Goal: Information Seeking & Learning: Compare options

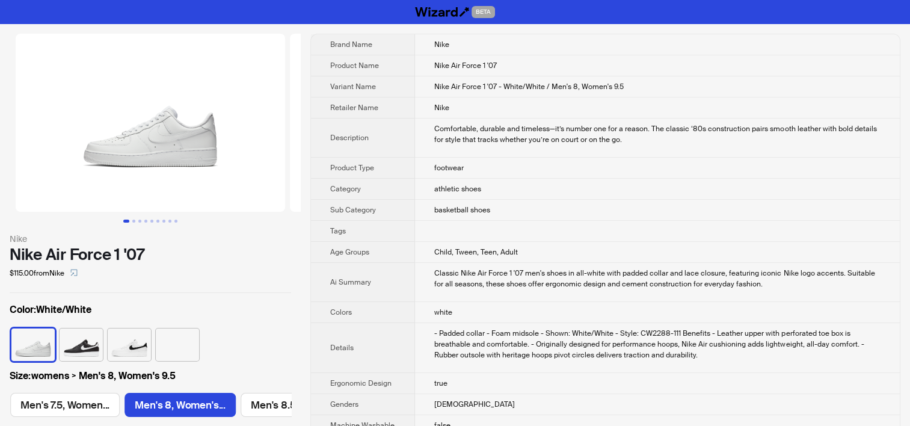
scroll to position [0, 1022]
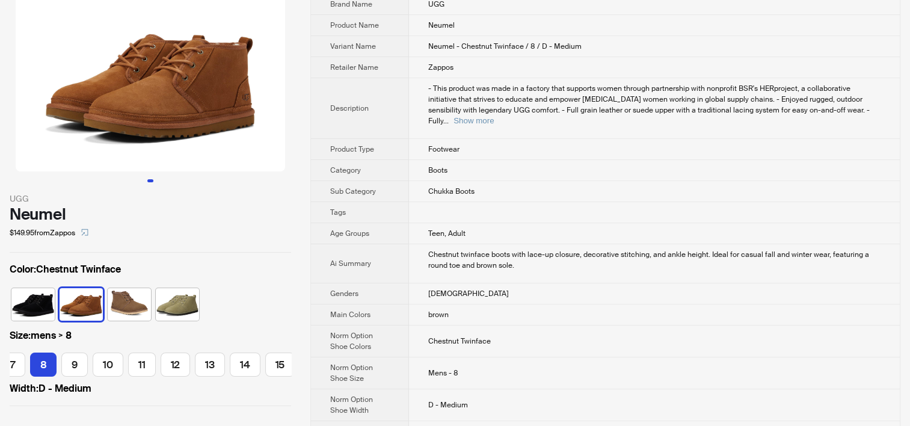
scroll to position [60, 0]
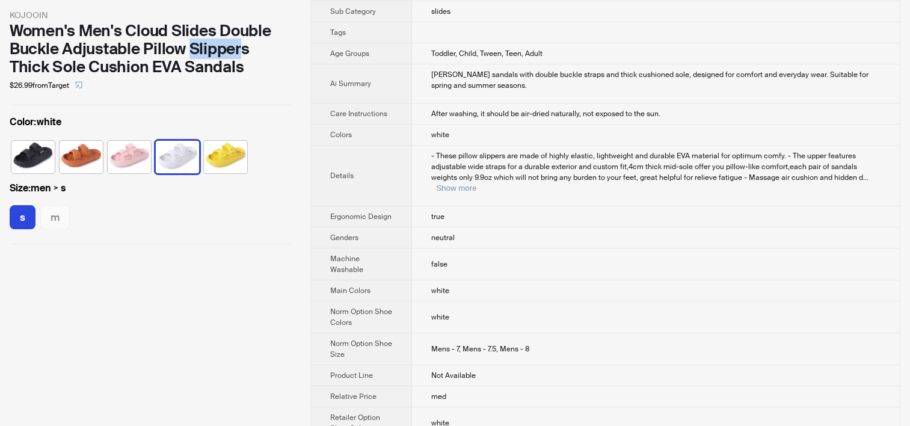
scroll to position [421, 0]
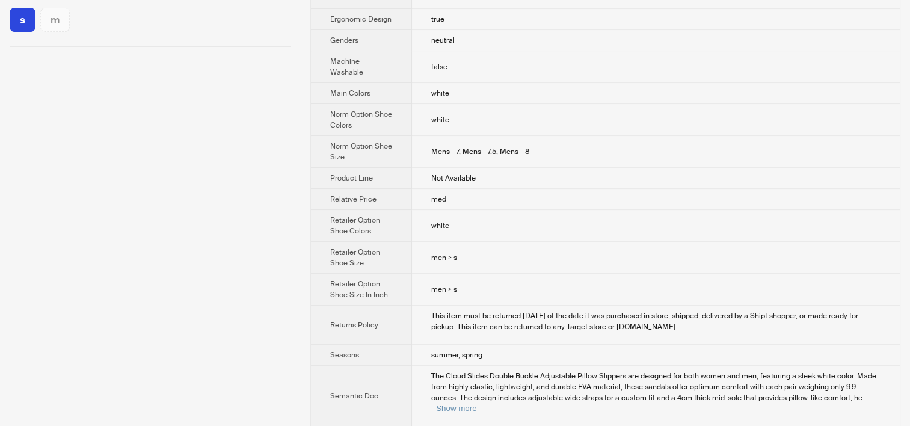
click at [536, 189] on td "med" at bounding box center [656, 199] width 488 height 21
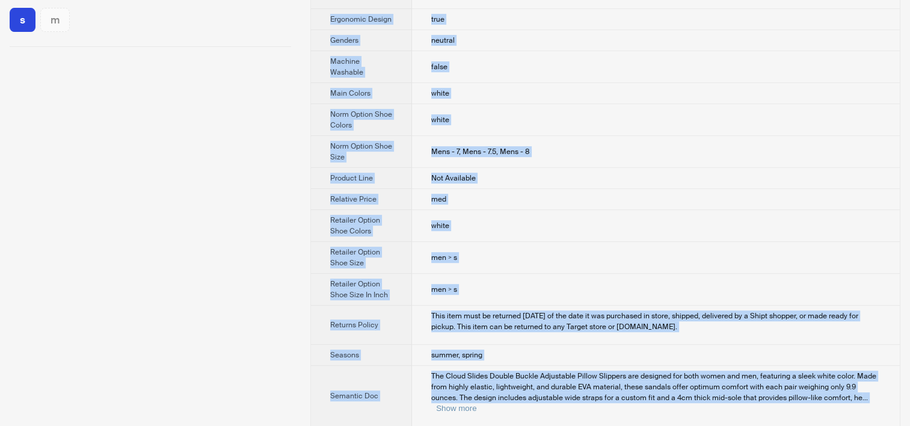
copy div "BETA KOJOOIN Women's Men's Cloud Slides Double Buckle Adjustable Pillow Slipper…"
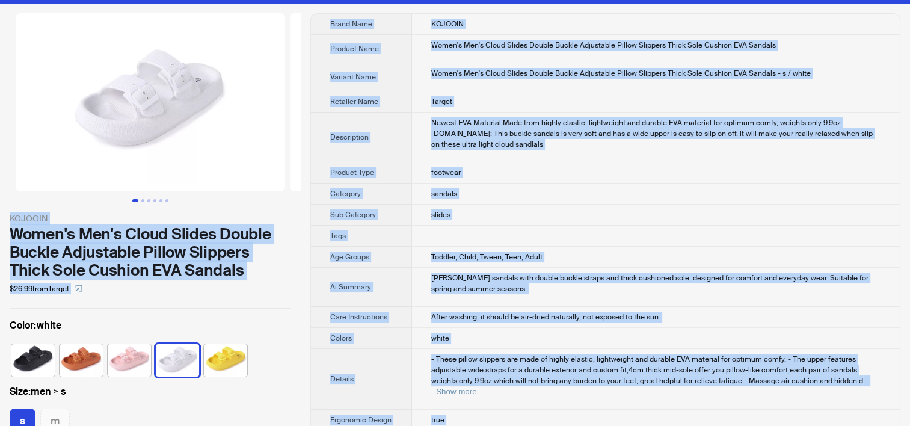
scroll to position [0, 0]
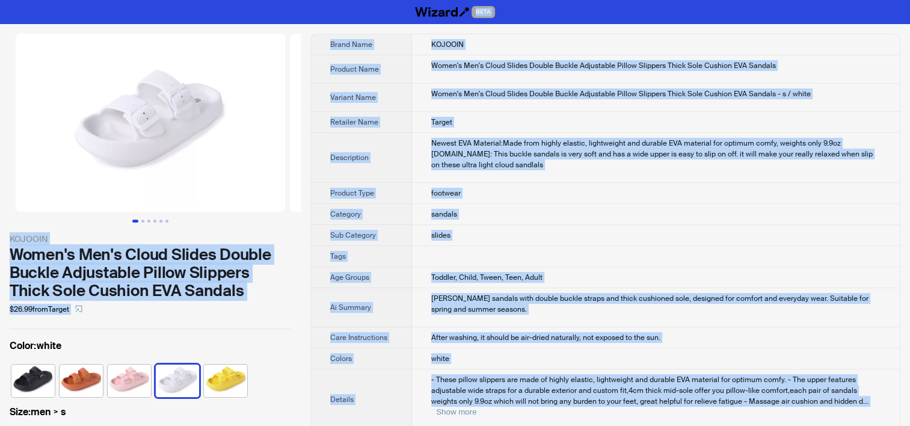
click at [453, 122] on td "Target" at bounding box center [656, 122] width 488 height 21
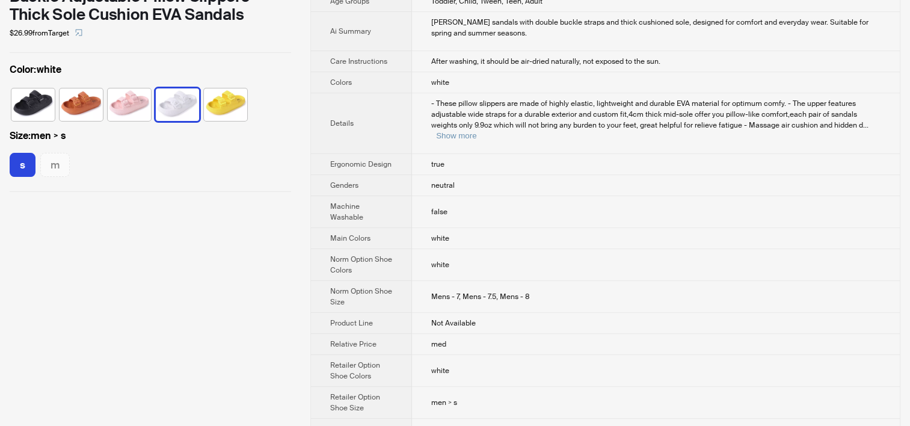
scroll to position [181, 0]
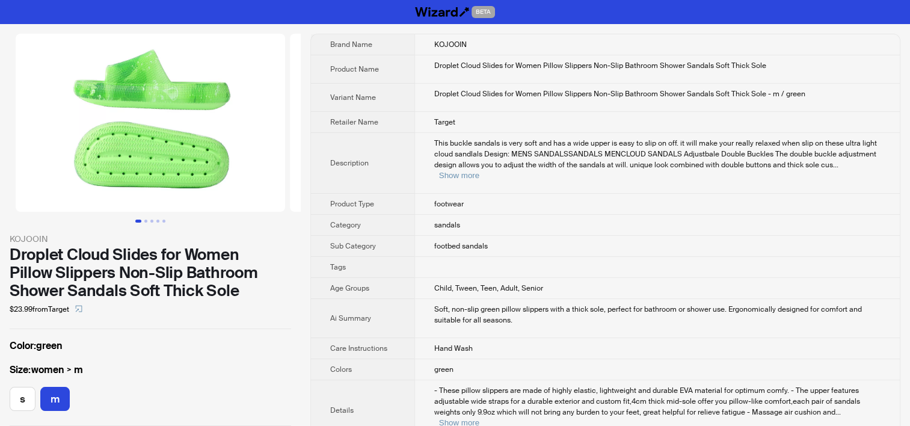
click at [429, 171] on td "This buckle sandals is very soft and has a wide upper is easy to slip on off. i…" at bounding box center [658, 163] width 486 height 61
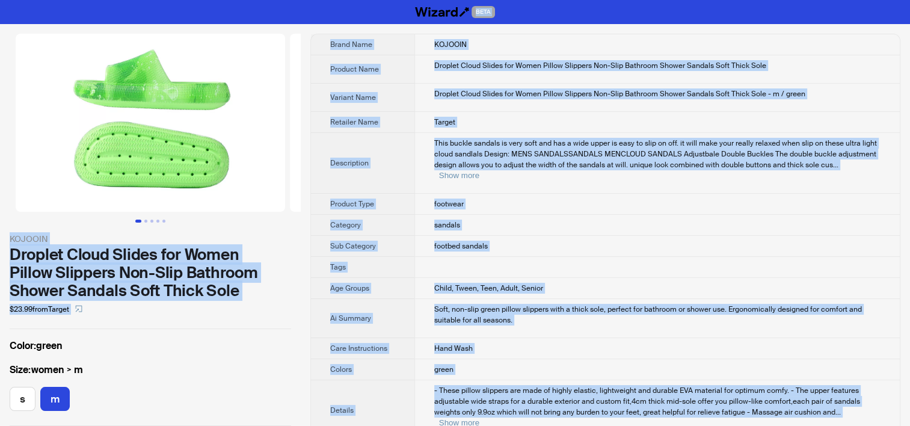
copy div "BETA KOJOOIN Droplet Cloud Slides for Women Pillow Slippers Non-Slip Bathroom S…"
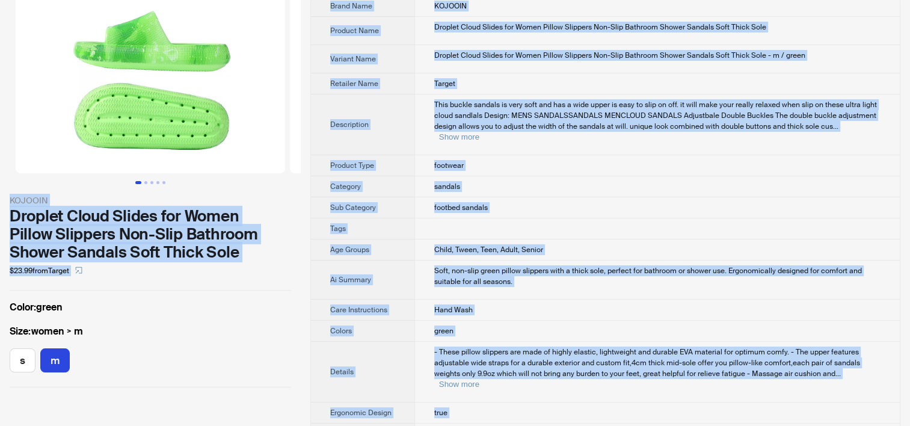
scroll to position [241, 0]
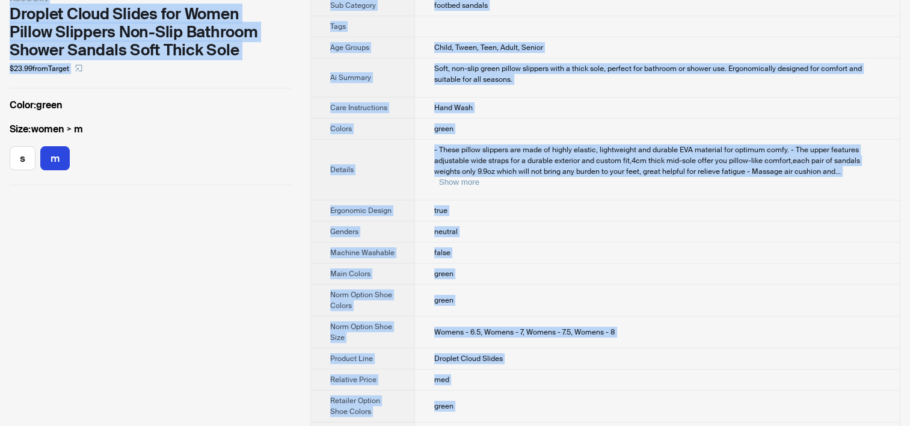
click at [484, 221] on td "neutral" at bounding box center [658, 231] width 486 height 21
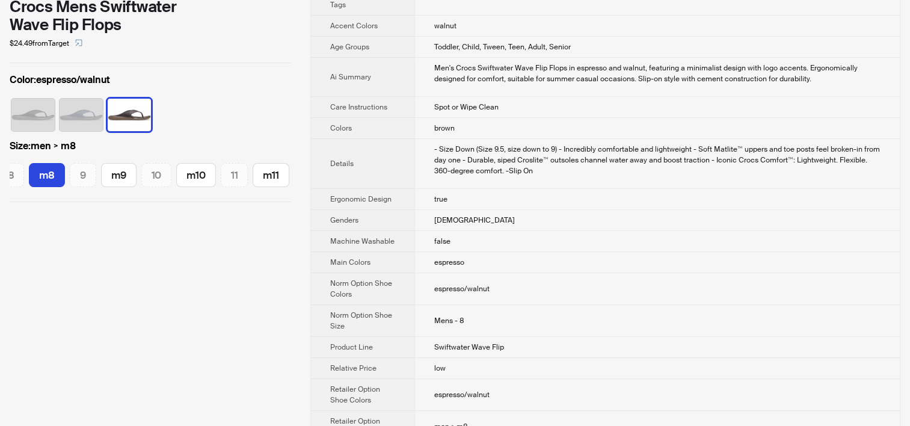
scroll to position [361, 0]
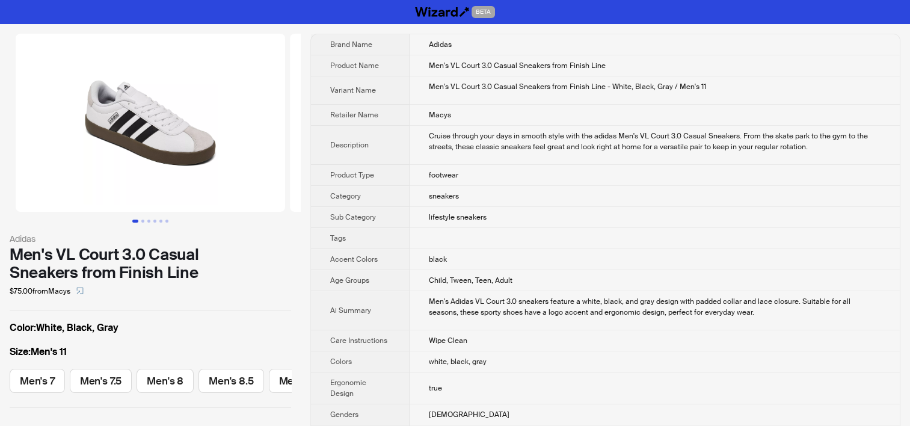
scroll to position [474, 0]
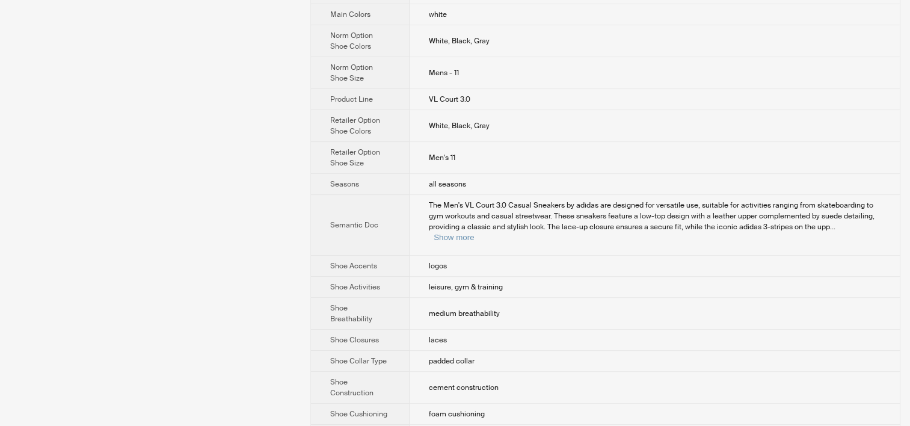
click at [530, 161] on td "Men's 11" at bounding box center [655, 158] width 490 height 32
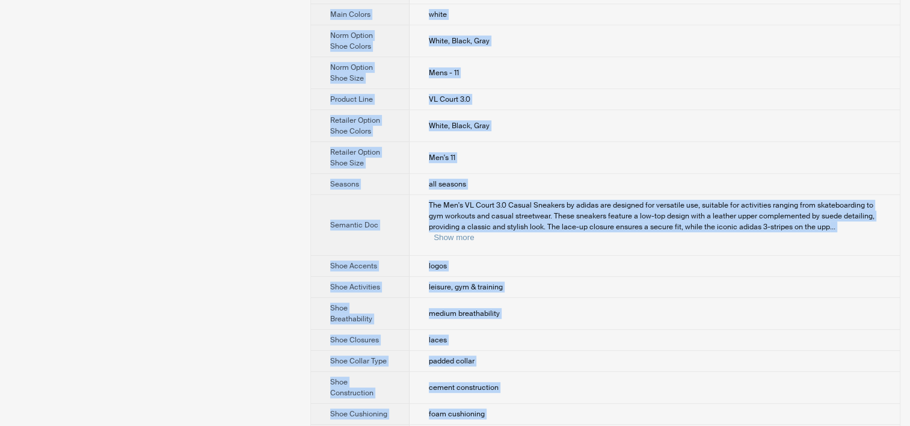
copy div "BETA Adidas Men's VL Court 3.0 Casual Sneakers from Finish Line $75.00 from Mac…"
click at [456, 281] on td "leisure, gym & training" at bounding box center [655, 287] width 490 height 21
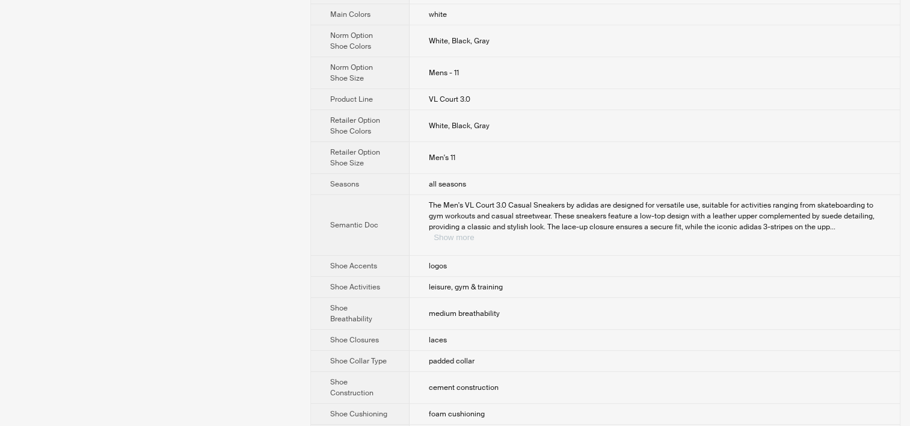
click at [474, 233] on button "Show more" at bounding box center [454, 237] width 40 height 9
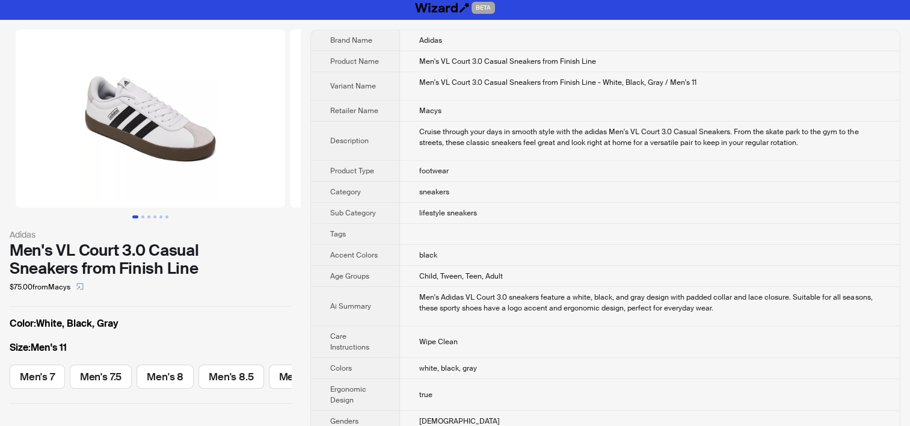
scroll to position [0, 0]
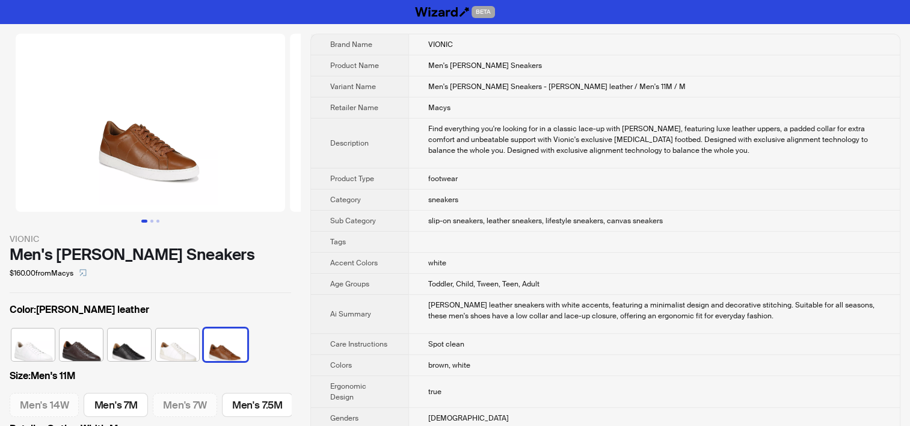
click at [456, 116] on td "Macys" at bounding box center [655, 107] width 492 height 21
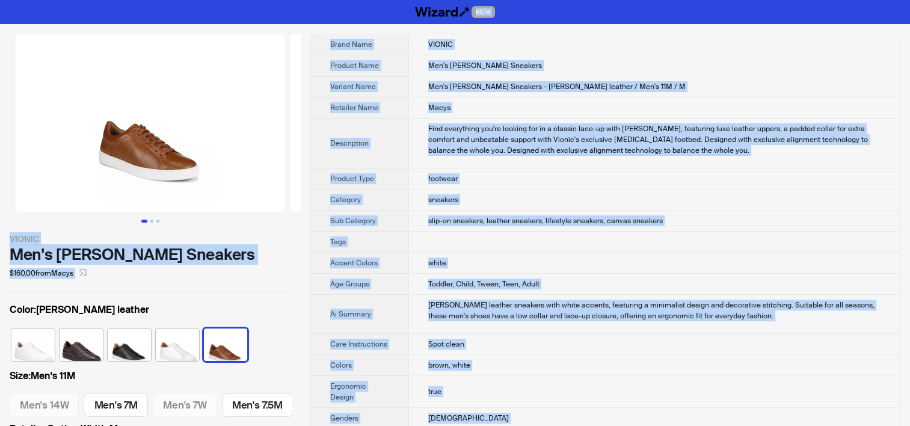
copy div "BETA VIONIC Men's Lucas II Sneakers $160.00 from Macys Color : Tan brown leathe…"
click at [201, 278] on div "$160.00 from Macys" at bounding box center [151, 273] width 282 height 19
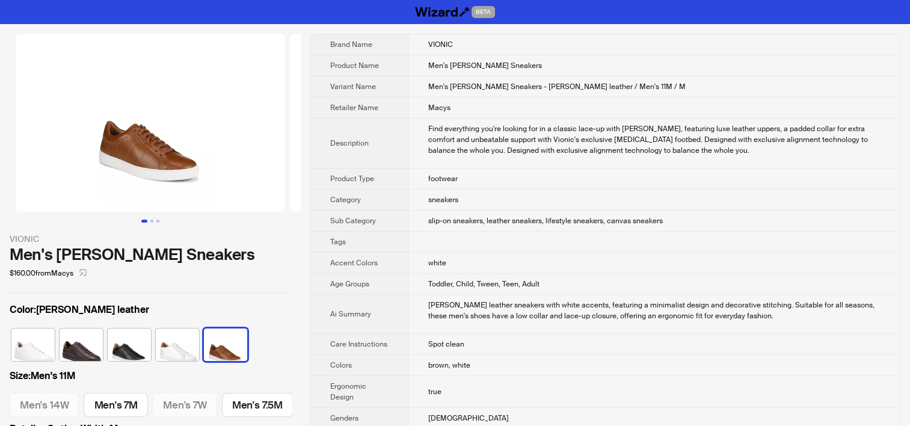
click at [414, 158] on td "Find everything you're looking for in a classic lace-up with Lucas, featuring l…" at bounding box center [655, 144] width 492 height 50
click at [484, 164] on td "Find everything you're looking for in a classic lace-up with Lucas, featuring l…" at bounding box center [655, 144] width 492 height 50
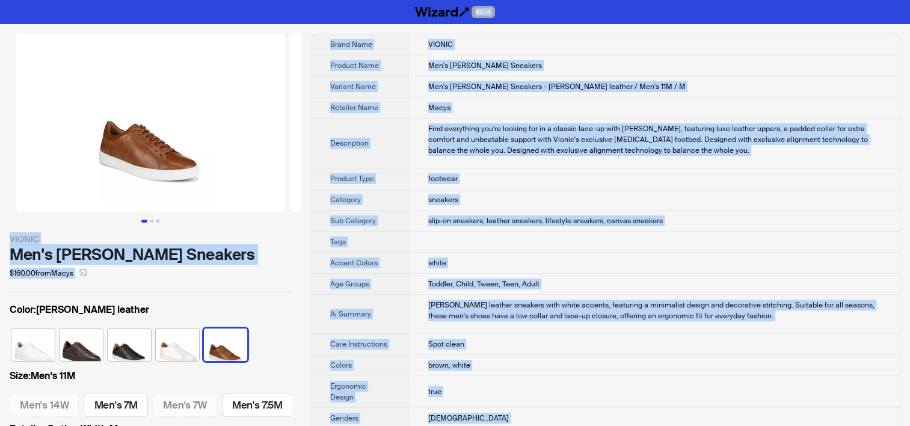
copy div "BETA VIONIC Men's Lucas II Sneakers $160.00 from Macys Color : Tan brown leathe…"
click at [530, 236] on td at bounding box center [655, 242] width 492 height 21
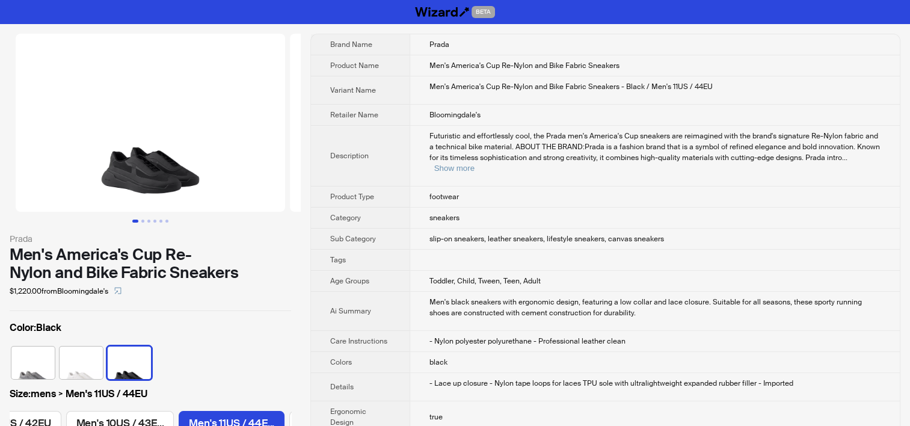
scroll to position [0, 308]
click at [462, 152] on span "Futuristic and effortlessly cool, the Prada men's America's Cup sneakers are re…" at bounding box center [655, 146] width 451 height 31
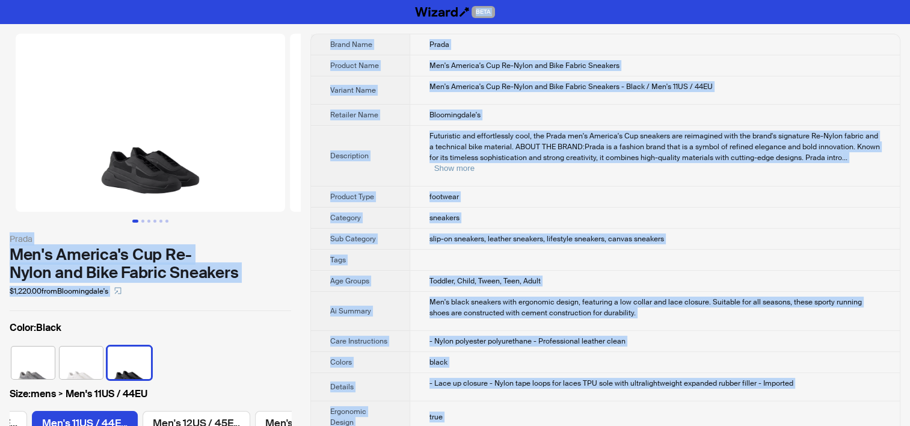
copy div "BETA Prada Men's America's Cup Re-Nylon and Bike Fabric Sneakers $1,220.00 from…"
click at [535, 187] on td "footwear" at bounding box center [655, 197] width 490 height 21
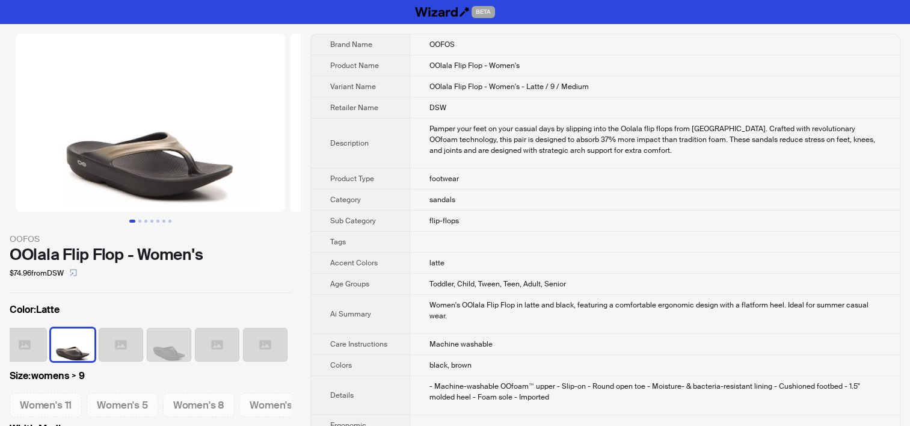
scroll to position [0, 271]
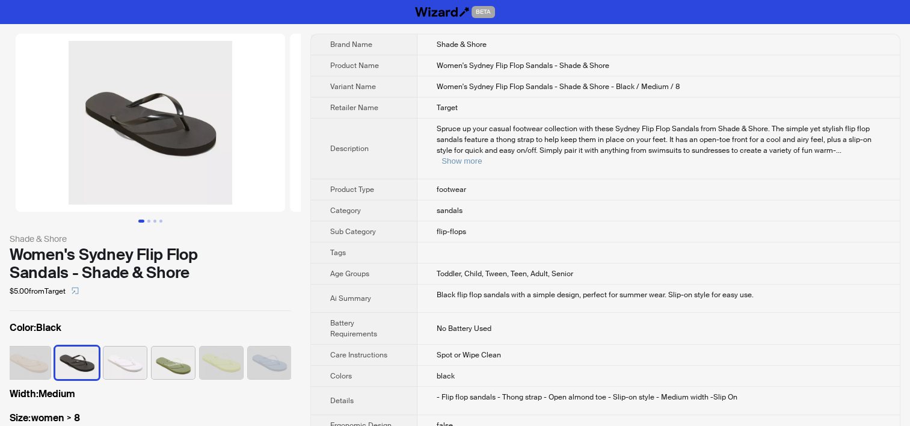
scroll to position [0, 104]
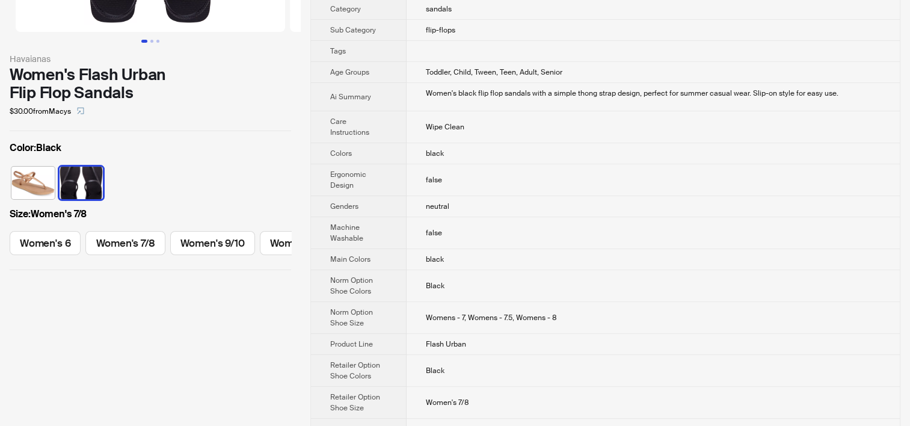
scroll to position [60, 0]
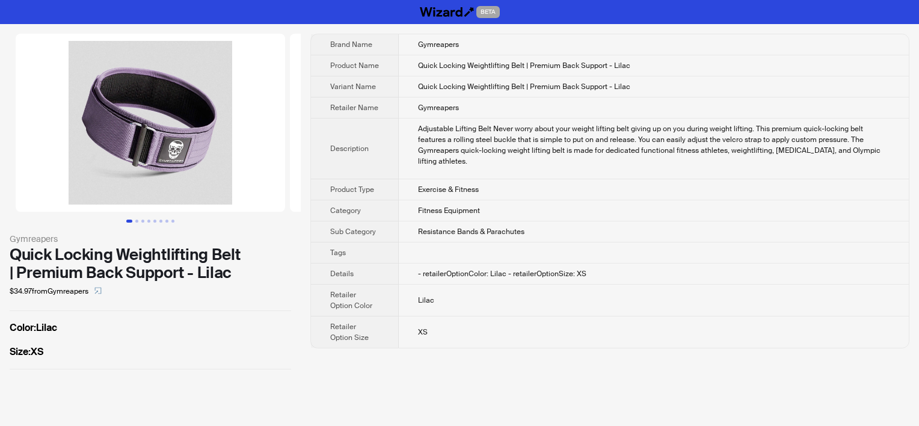
click at [451, 124] on div "Adjustable Lifting Belt Never worry about your weight lifting belt giving up on…" at bounding box center [654, 144] width 472 height 43
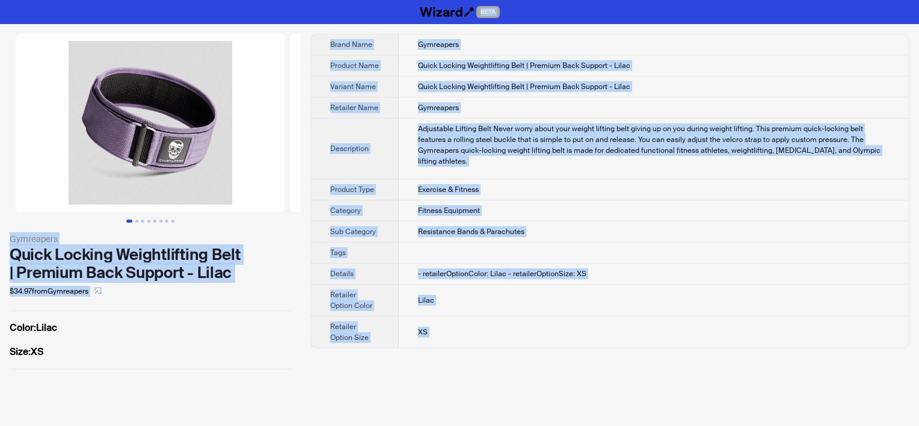
copy div "BETA Gymreapers Quick Locking Weightlifting Belt | Premium Back Support - Lilac…"
click at [149, 319] on div "Gymreapers Quick Locking Weightlifting Belt | Premium Back Support - Lilac $34.…" at bounding box center [150, 201] width 301 height 355
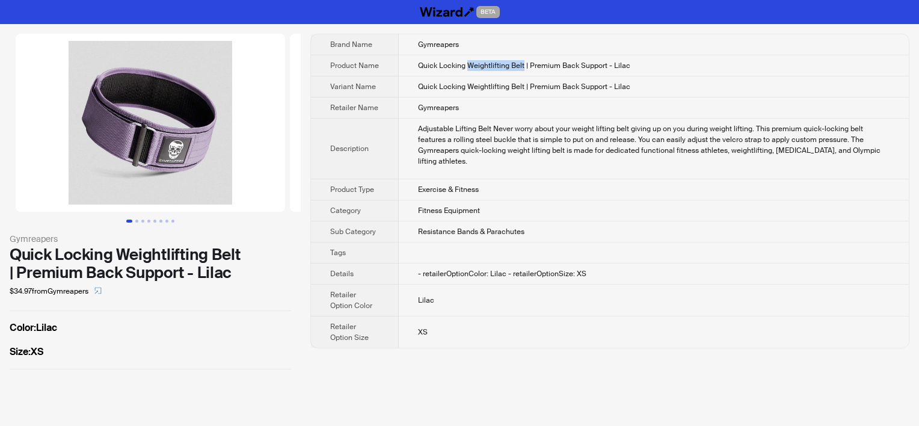
drag, startPoint x: 468, startPoint y: 64, endPoint x: 524, endPoint y: 63, distance: 56.0
click at [524, 63] on span "Quick Locking Weightlifting Belt | Premium Back Support - Lilac" at bounding box center [524, 66] width 212 height 10
copy span "Weightlifting Belt"
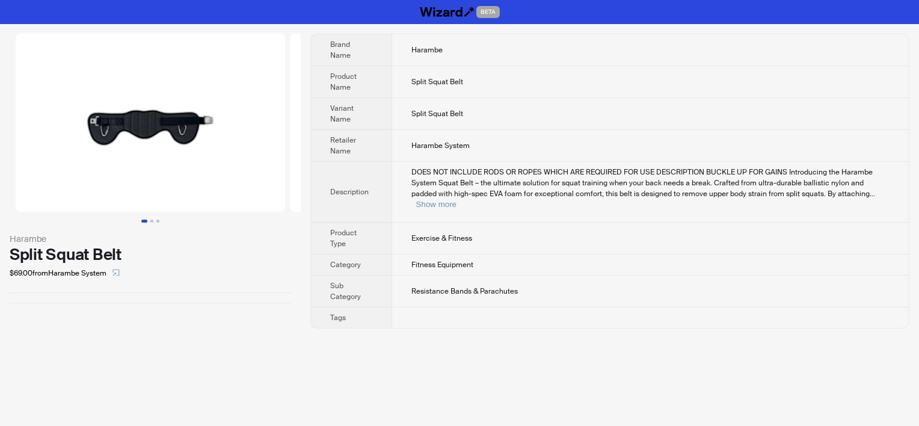
click at [457, 223] on td "Exercise & Fitness" at bounding box center [651, 239] width 518 height 32
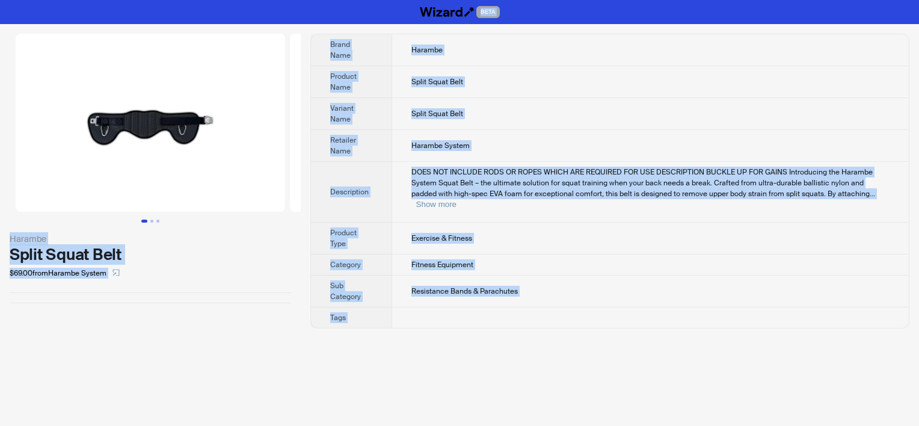
copy div "BETA Harambe Split Squat Belt $69.00 from Harambe System Brand Name Harambe Pro…"
click at [400, 258] on td "Fitness Equipment" at bounding box center [651, 265] width 518 height 21
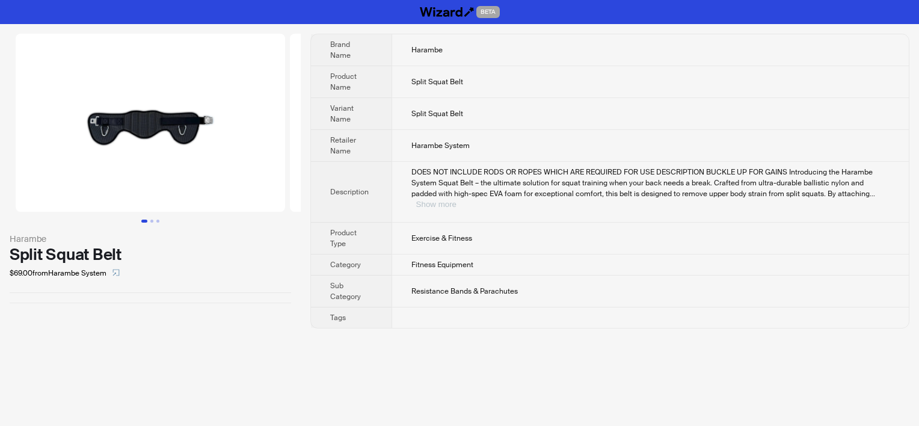
click at [457, 200] on button "Show more" at bounding box center [436, 204] width 40 height 9
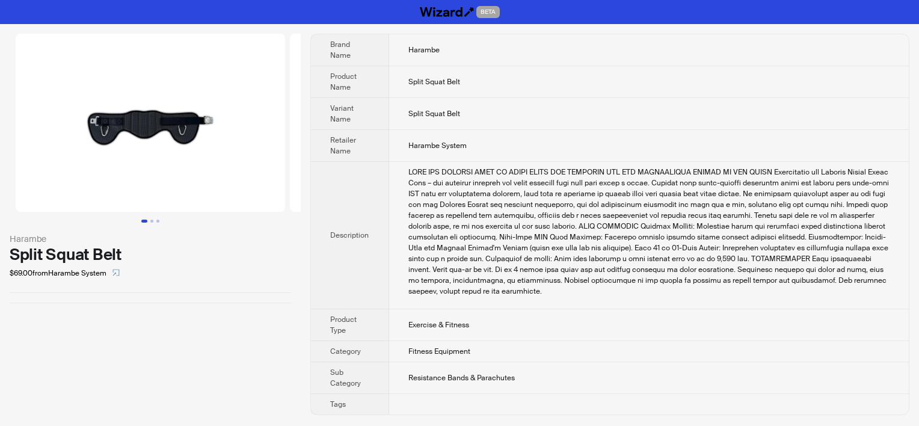
click at [441, 135] on td "Harambe System" at bounding box center [649, 146] width 520 height 32
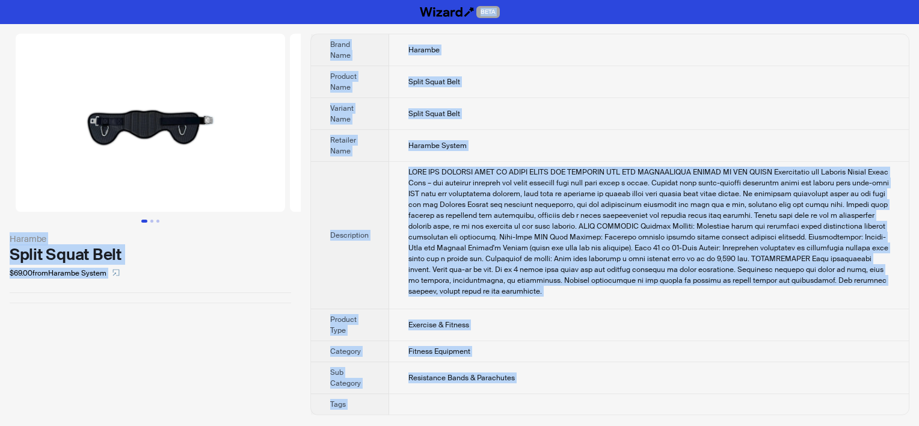
copy div "BETA Harambe Split Squat Belt $69.00 from Harambe System Brand Name Harambe Pro…"
click at [441, 90] on td "Split Squat Belt" at bounding box center [649, 82] width 520 height 32
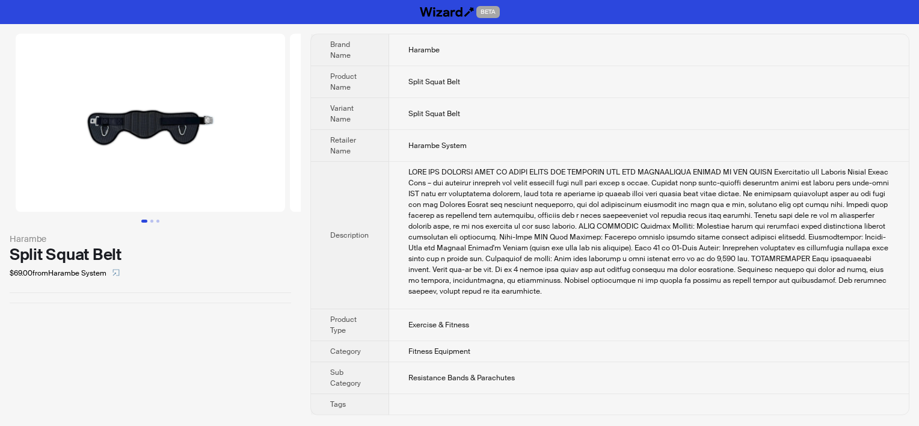
click at [132, 303] on div at bounding box center [151, 303] width 282 height 1
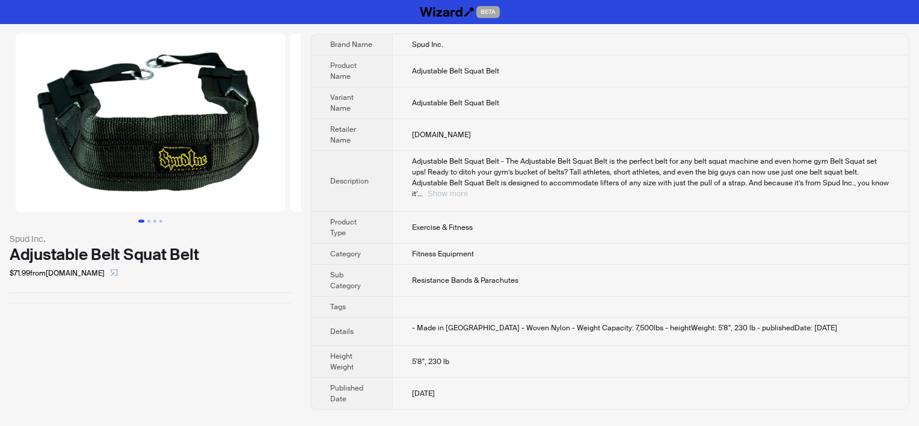
click at [468, 189] on button "Show more" at bounding box center [448, 193] width 40 height 9
drag, startPoint x: 91, startPoint y: 308, endPoint x: 94, endPoint y: 282, distance: 26.0
click at [91, 307] on div "Spud Inc. Adjustable Belt Squat Belt $71.99 from elitefts.com" at bounding box center [150, 168] width 301 height 289
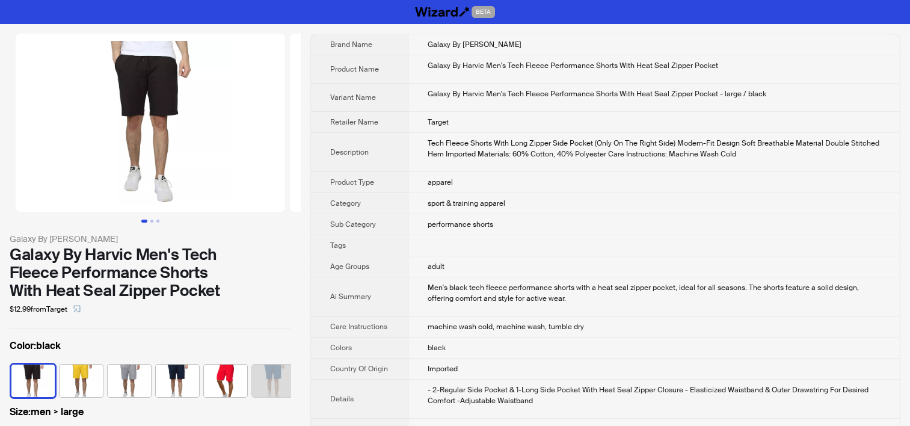
click at [416, 125] on td "Target" at bounding box center [655, 122] width 492 height 21
click at [447, 167] on td "Tech Fleece Shorts With Long Zipper Side Pocket (Only On The Right Side) Modern…" at bounding box center [655, 152] width 492 height 39
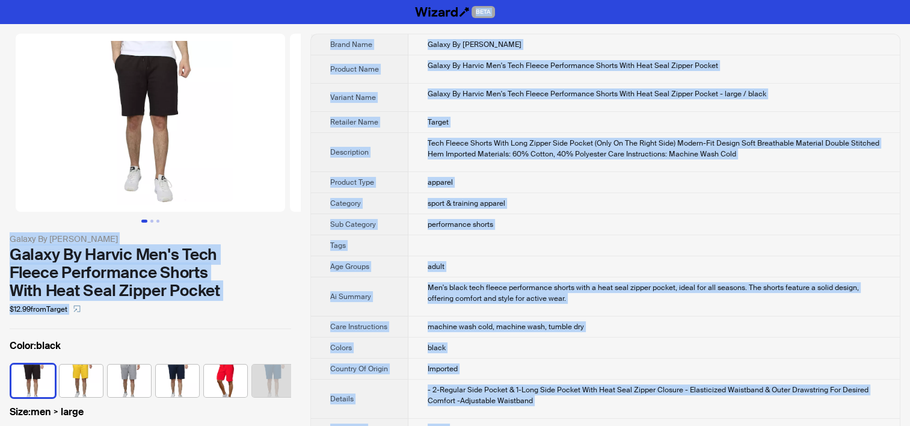
copy div "BETA Galaxy By Harvic Galaxy By Harvic Men's Tech Fleece Performance Shorts Wit…"
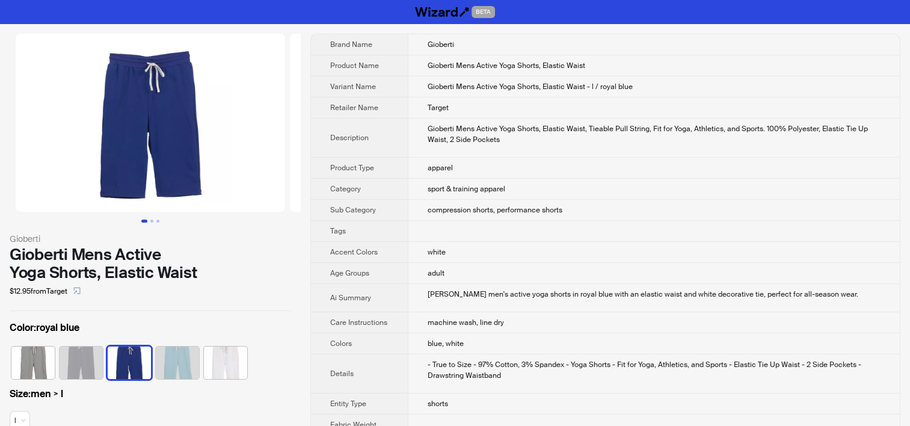
click at [492, 181] on td "sport & training apparel" at bounding box center [654, 189] width 492 height 21
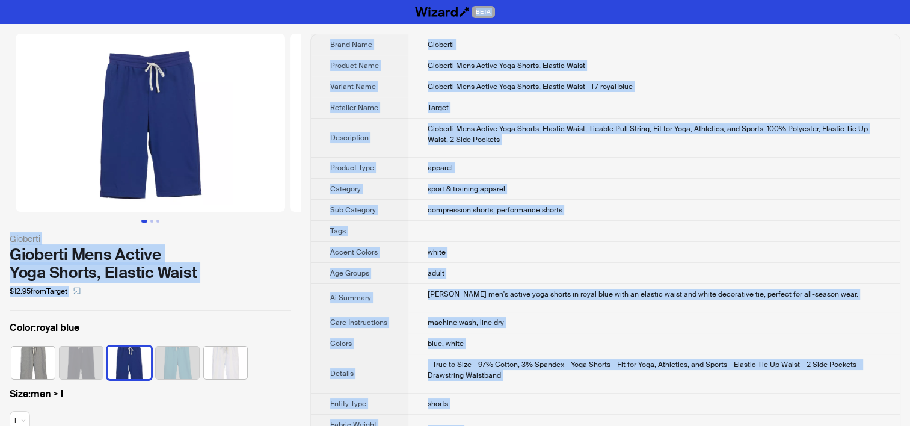
copy div "BETA Gioberti Gioberti Mens Active Yoga Shorts, Elastic Waist $12.95 from Targe…"
click at [424, 152] on td "Gioberti Mens Active Yoga Shorts, Elastic Waist, Tieable Pull String, Fit for Y…" at bounding box center [654, 138] width 492 height 39
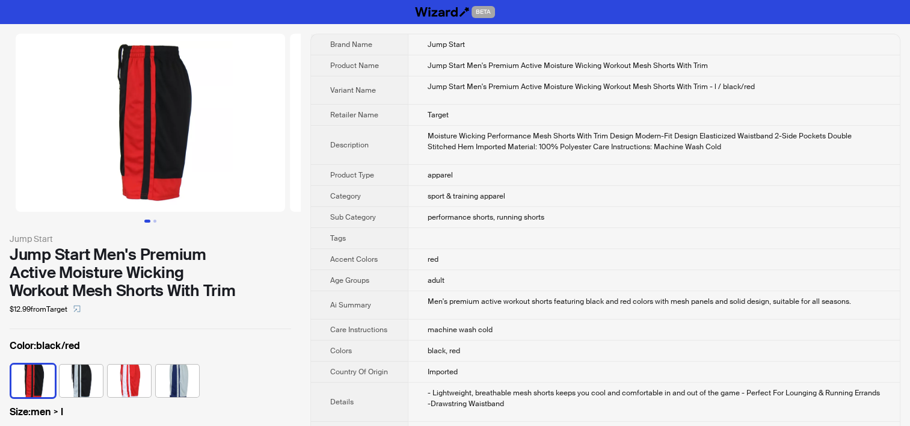
click at [471, 111] on td "Target" at bounding box center [654, 115] width 492 height 21
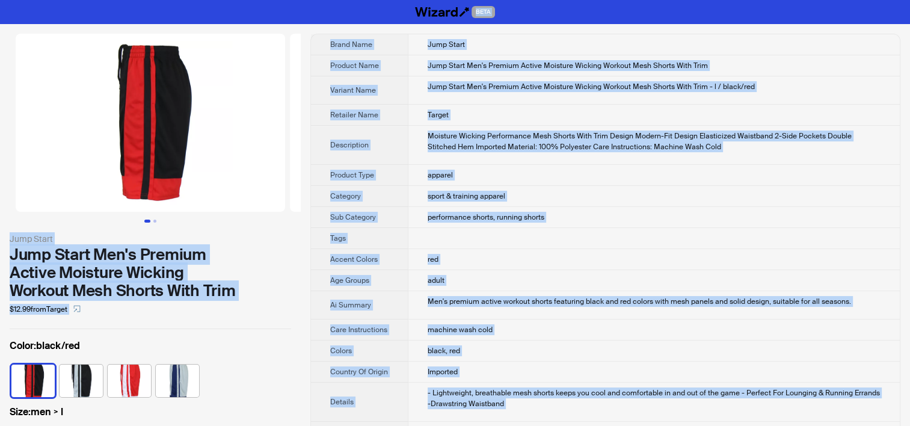
copy div "BETA Jump Start Jump Start Men's Premium Active Moisture Wicking Workout Mesh S…"
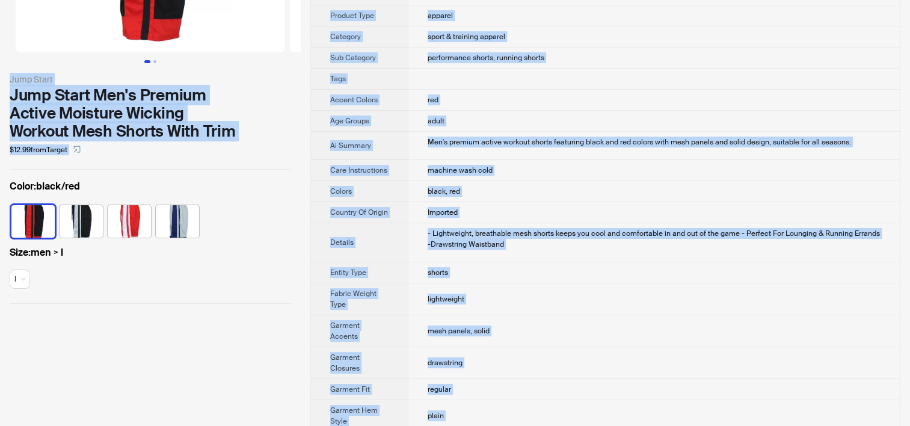
scroll to position [301, 0]
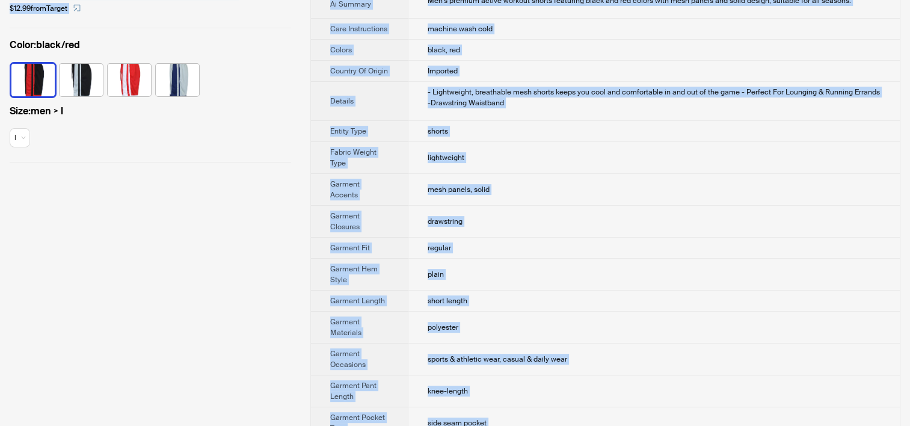
click at [477, 156] on td "lightweight" at bounding box center [654, 158] width 492 height 32
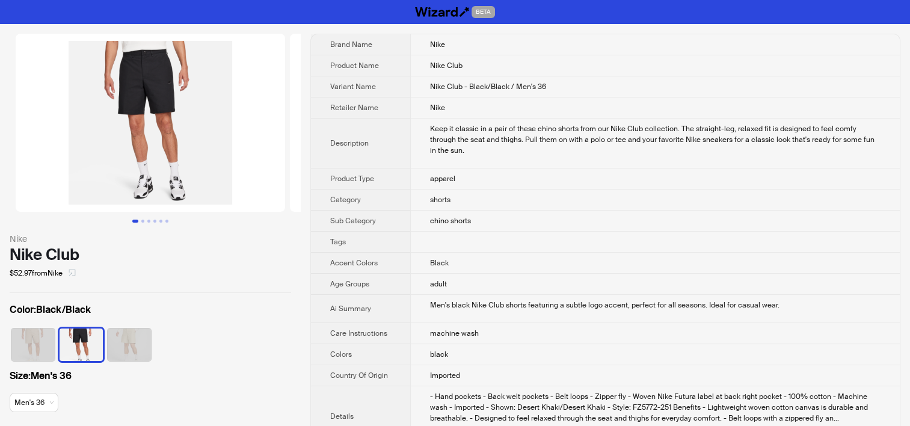
click at [72, 270] on icon "select" at bounding box center [72, 273] width 7 height 7
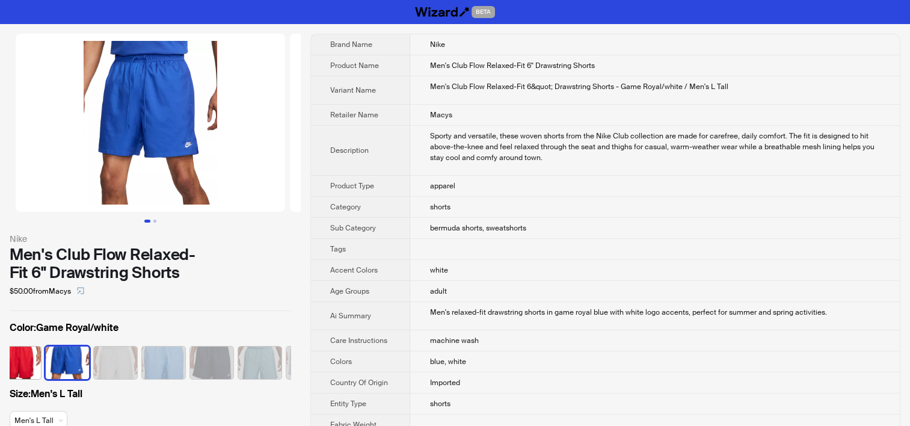
scroll to position [0, 175]
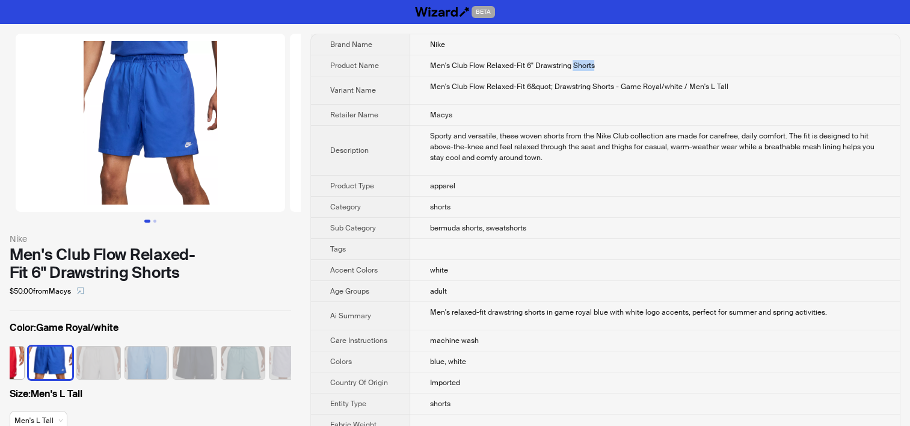
drag, startPoint x: 572, startPoint y: 63, endPoint x: 592, endPoint y: 66, distance: 20.1
click at [592, 66] on span "Men's Club Flow Relaxed-Fit 6" Drawstring Shorts" at bounding box center [512, 66] width 165 height 10
copy span "Shorts"
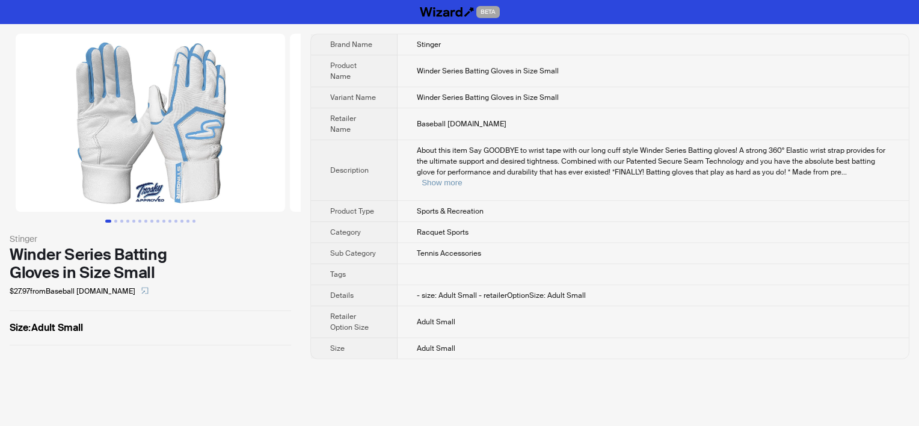
click at [524, 146] on span "About this item Say GOODBYE to wrist tape with our long cuff style Winder Serie…" at bounding box center [651, 161] width 469 height 31
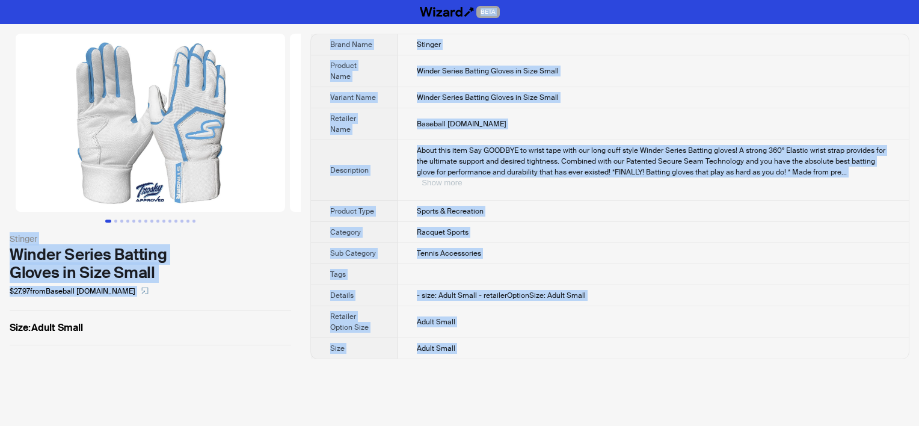
click at [462, 178] on button "Show more" at bounding box center [442, 182] width 40 height 9
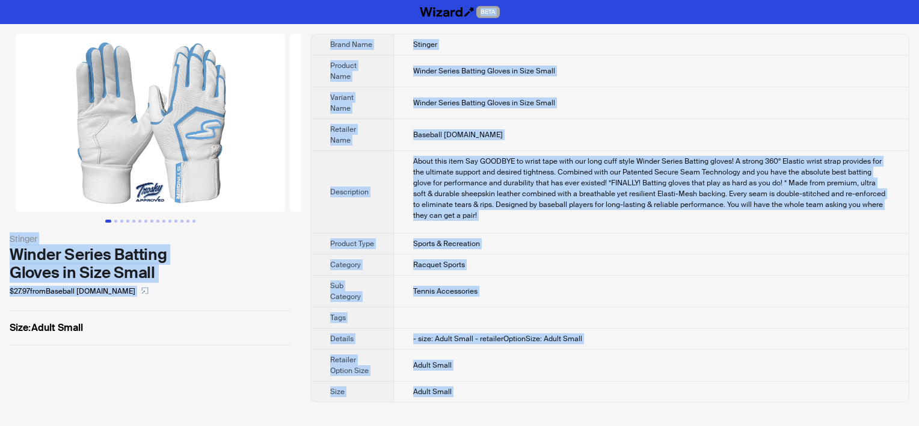
click at [632, 200] on div "About this item Say GOODBYE to wrist tape with our long cuff style Winder Serie…" at bounding box center [651, 188] width 477 height 65
click at [483, 157] on div "About this item Say GOODBYE to wrist tape with our long cuff style Winder Serie…" at bounding box center [651, 188] width 477 height 65
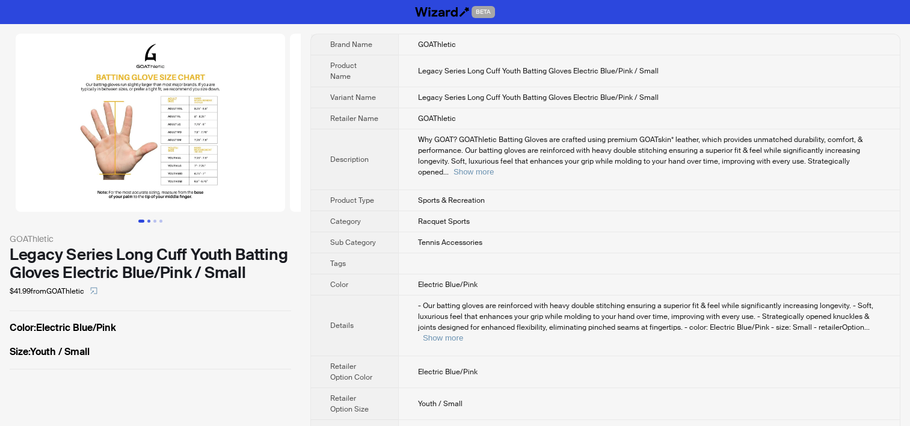
click at [150, 220] on button "Go to slide 2" at bounding box center [148, 221] width 3 height 3
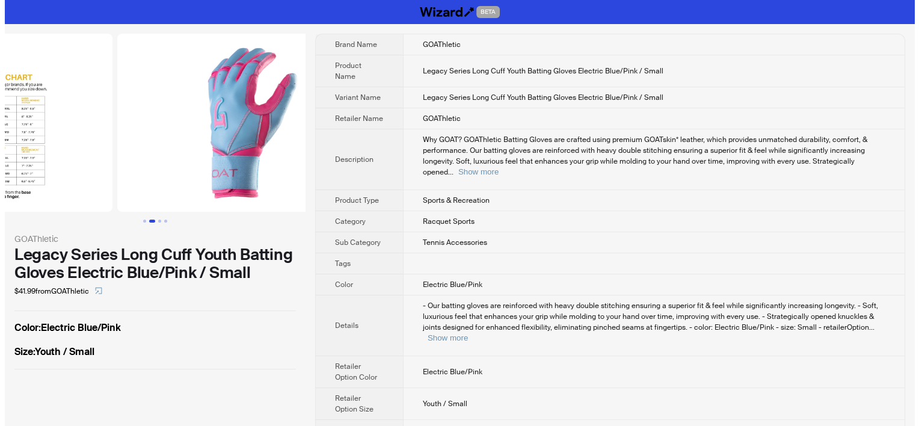
scroll to position [0, 274]
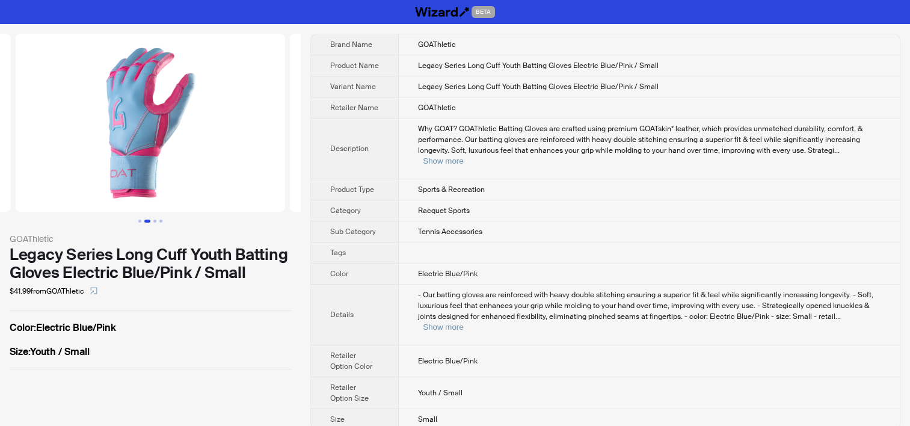
click at [469, 120] on td "Why GOAT? GOAThletic Batting Gloves are crafted using premium GOATskin* leather…" at bounding box center [649, 149] width 501 height 61
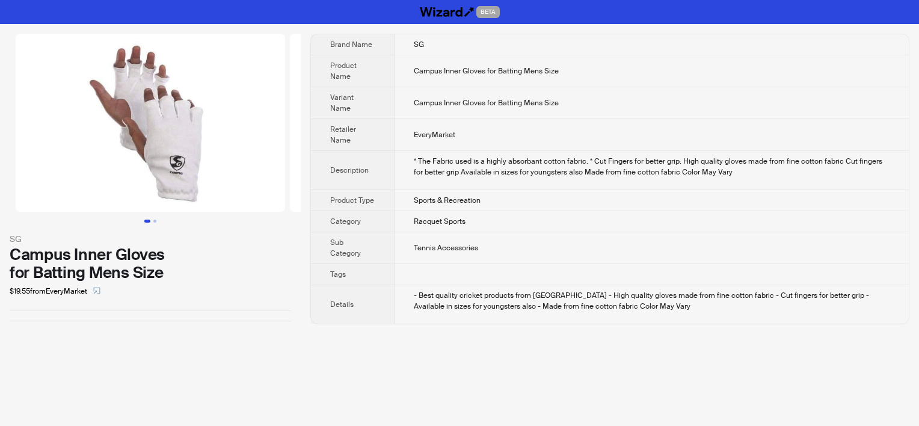
click at [501, 151] on td "* The Fabric used is a highly absorbant cotton fabric. * Cut Fingers for better…" at bounding box center [652, 170] width 515 height 39
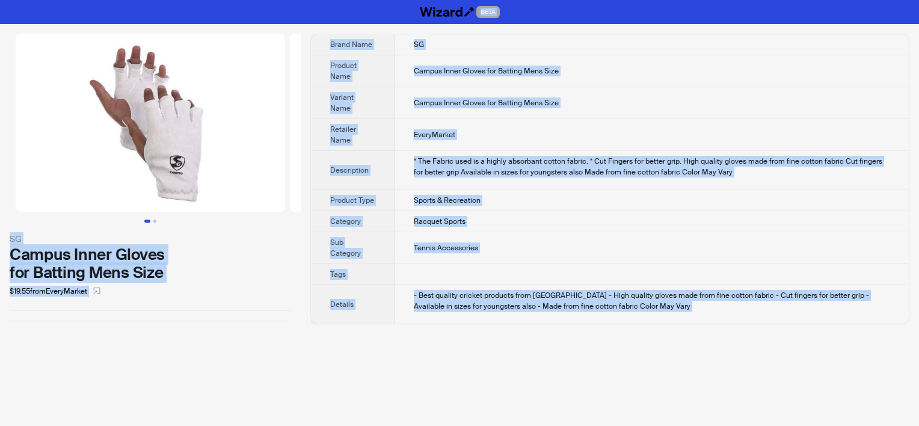
copy div "BETA SG Campus Inner Gloves for Batting Mens Size $19.55 from EveryMarket Brand…"
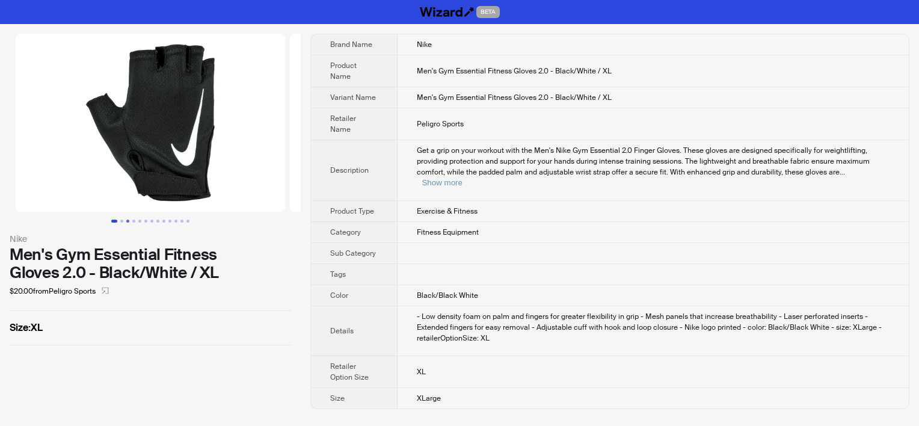
click at [129, 223] on button "Go to slide 3" at bounding box center [127, 221] width 3 height 3
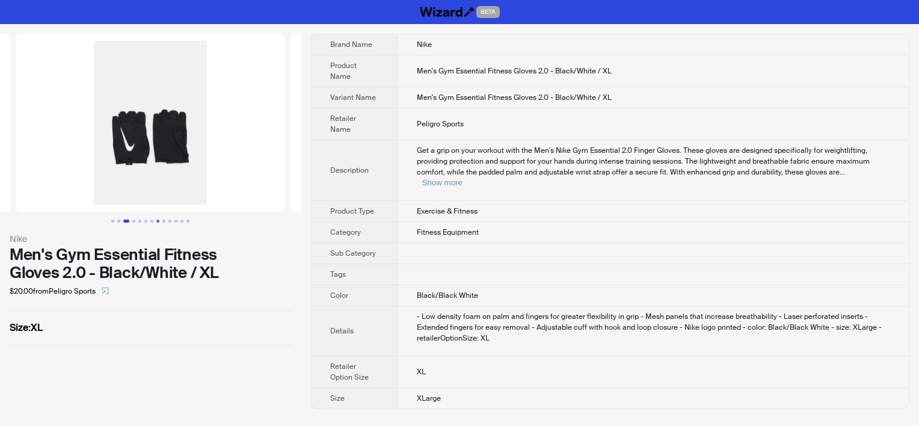
click at [156, 221] on button "Go to slide 8" at bounding box center [157, 221] width 3 height 3
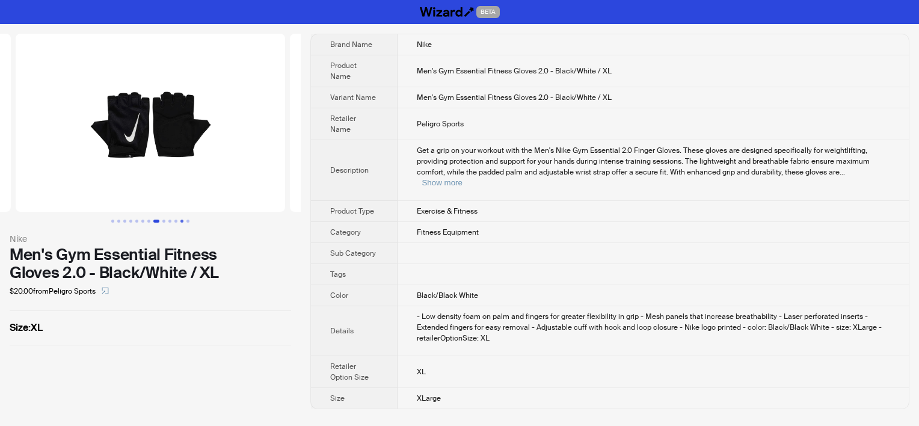
click at [181, 221] on button "Go to slide 12" at bounding box center [182, 221] width 3 height 3
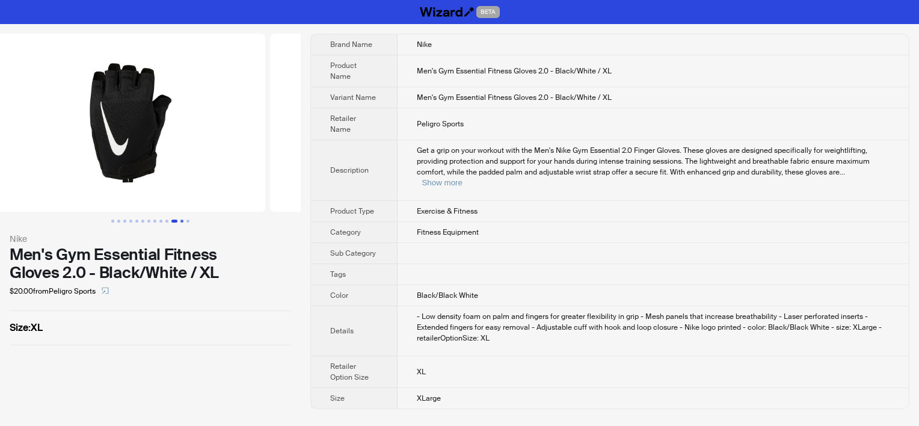
scroll to position [0, 3018]
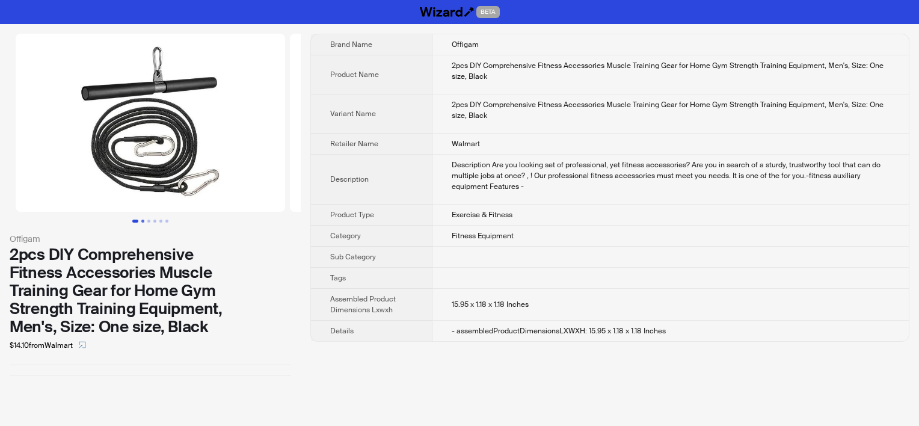
click at [144, 220] on button "Go to slide 2" at bounding box center [142, 221] width 3 height 3
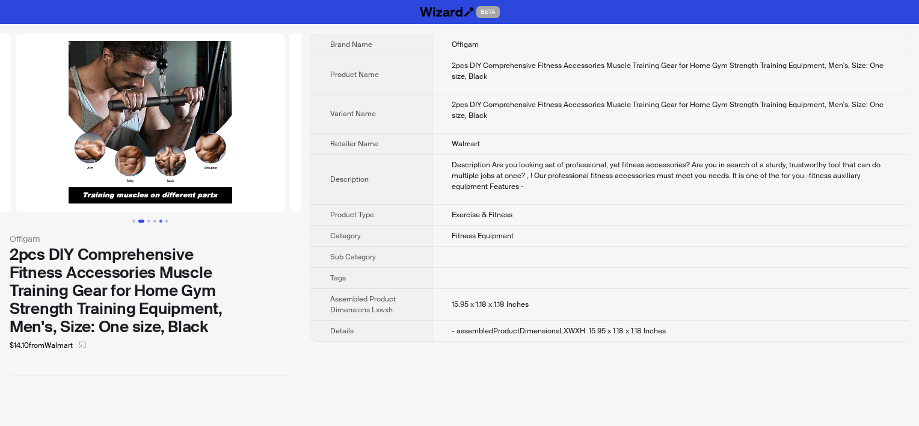
click at [159, 220] on button "Go to slide 5" at bounding box center [160, 221] width 3 height 3
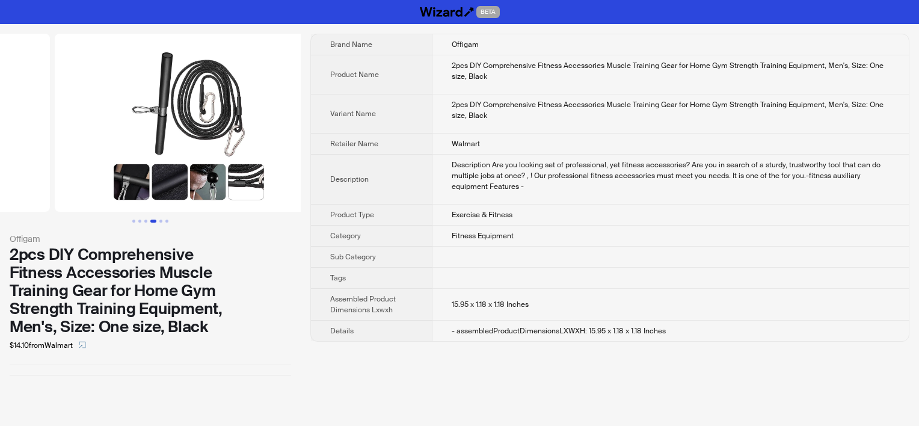
scroll to position [0, 1098]
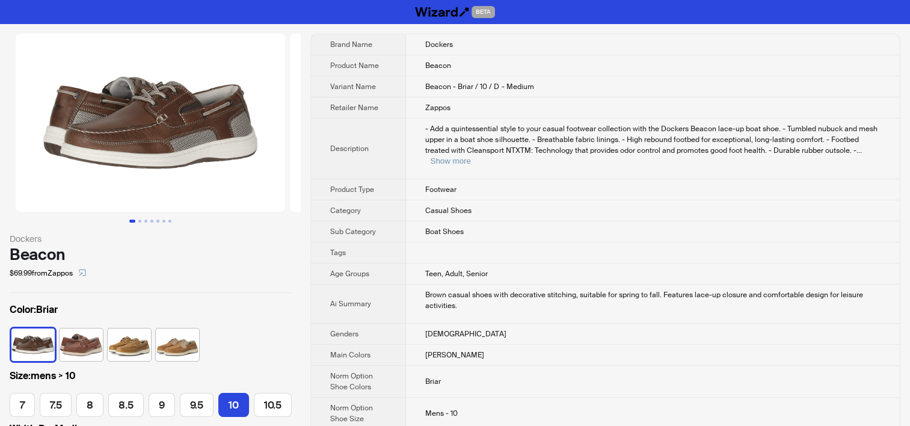
scroll to position [0, 141]
click at [326, 96] on th "Variant Name" at bounding box center [358, 86] width 95 height 21
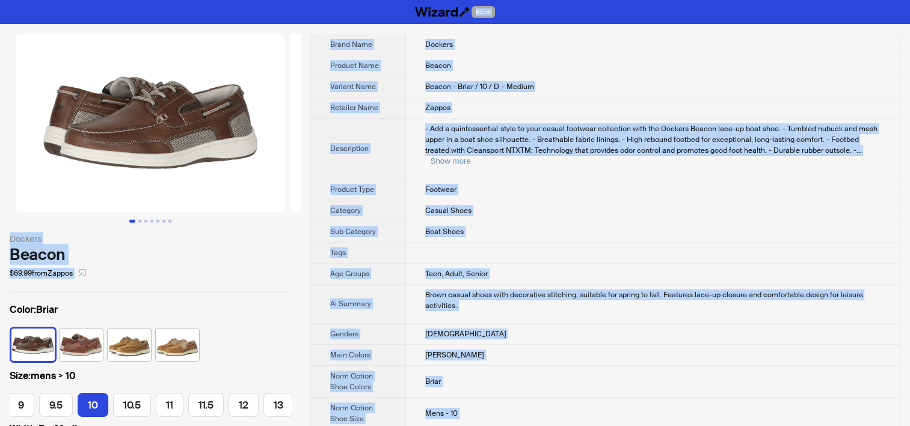
copy div "BETA Dockers Beacon $69.99 from Zappos Color : Briar Size : mens > 10 7 7.5 8 8…"
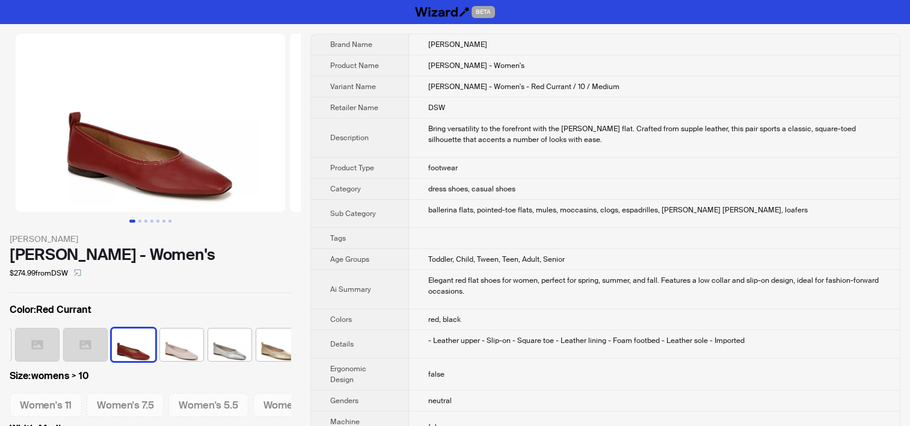
scroll to position [0, 200]
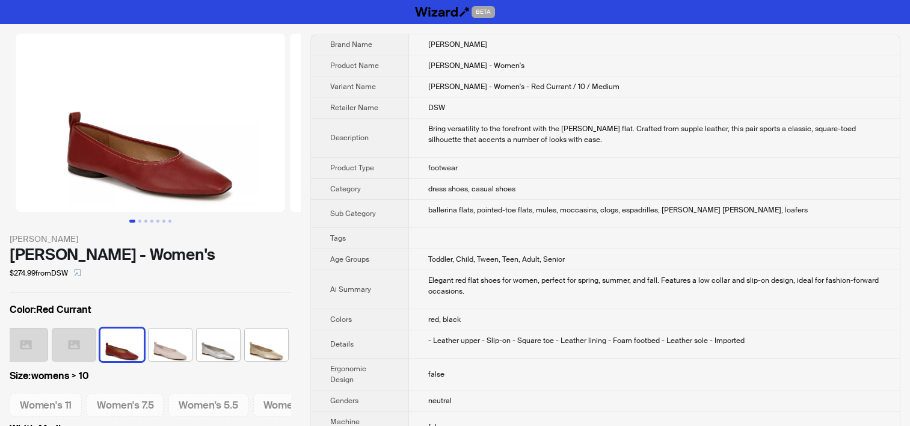
click at [420, 115] on td "DSW" at bounding box center [654, 107] width 491 height 21
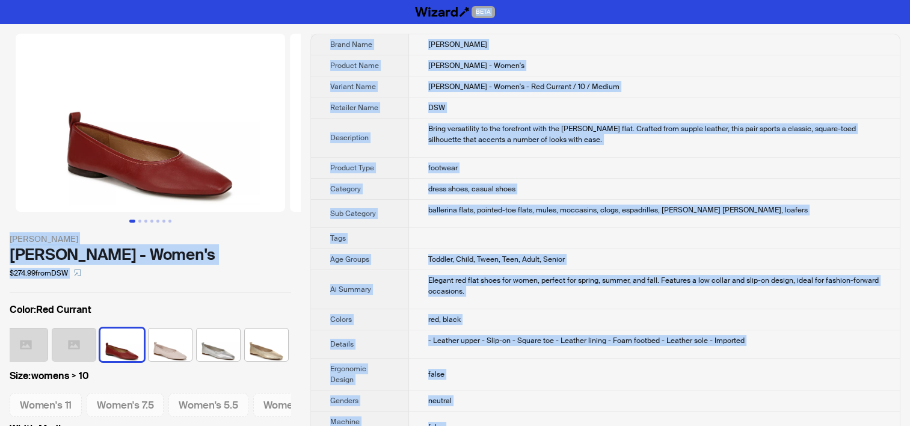
copy div "BETA Vince Vivian Flat - Women's $274.99 from DSW Color : Red Currant Size : wo…"
click at [458, 179] on td "dress shoes, casual shoes" at bounding box center [654, 189] width 491 height 21
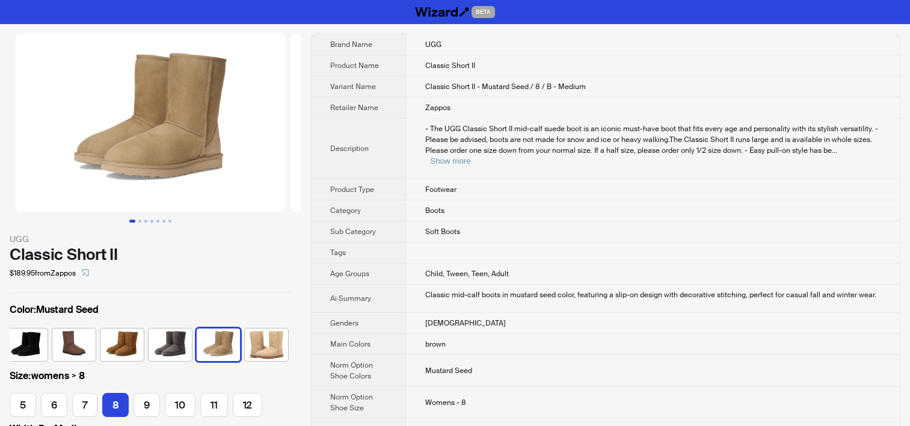
scroll to position [5, 0]
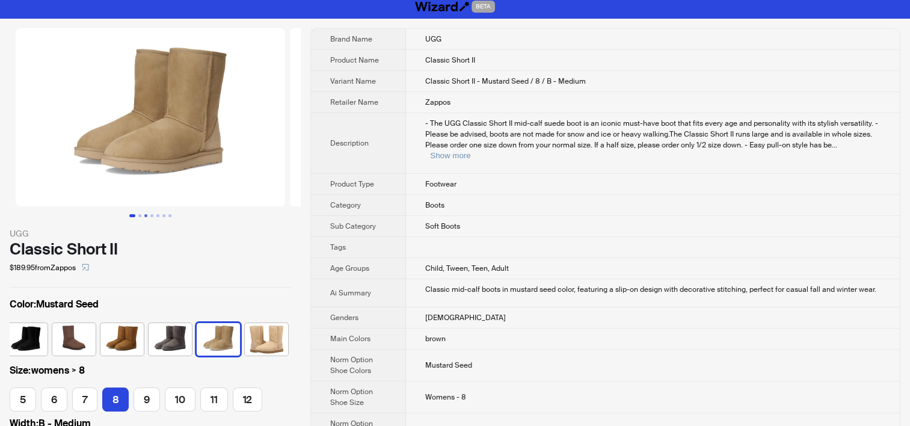
click at [147, 215] on button "Go to slide 3" at bounding box center [145, 215] width 3 height 3
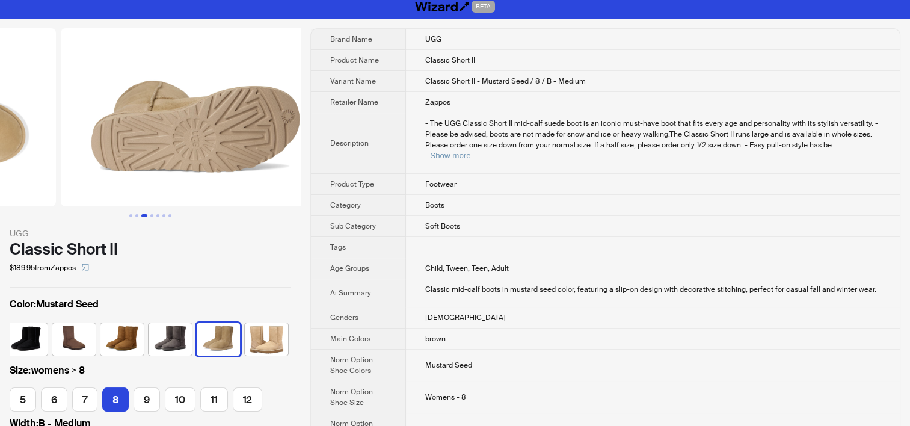
scroll to position [0, 549]
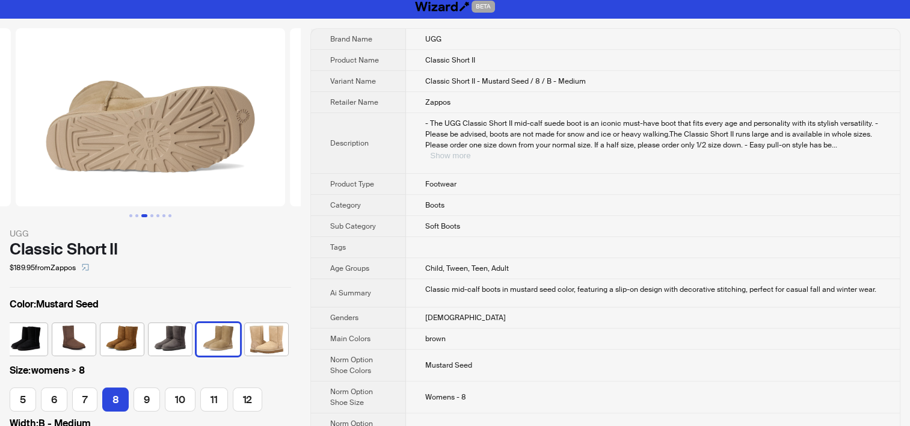
click at [471, 151] on button "Show more" at bounding box center [450, 155] width 40 height 9
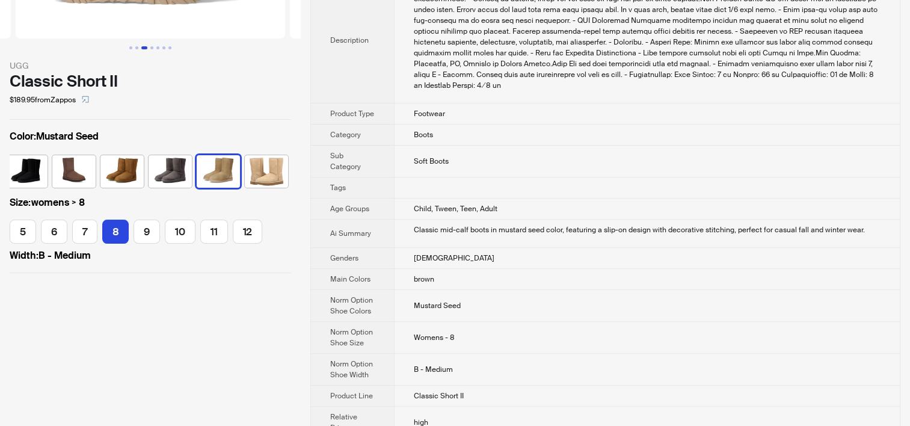
scroll to position [0, 0]
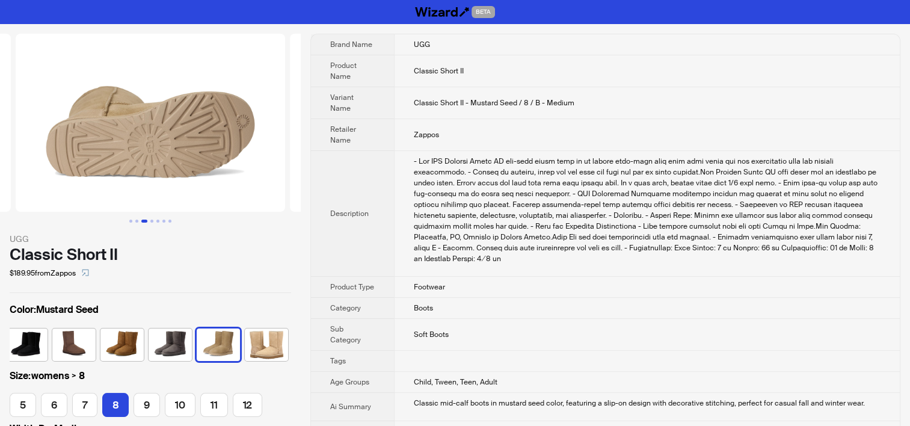
click at [337, 200] on th "Description" at bounding box center [352, 214] width 83 height 126
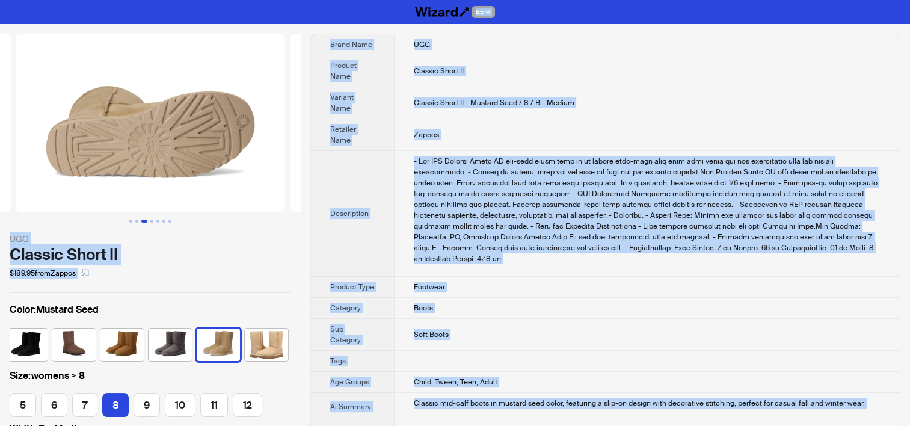
copy div "BETA UGG Classic Short II $189.95 from Zappos Color : Mustard Seed Size : women…"
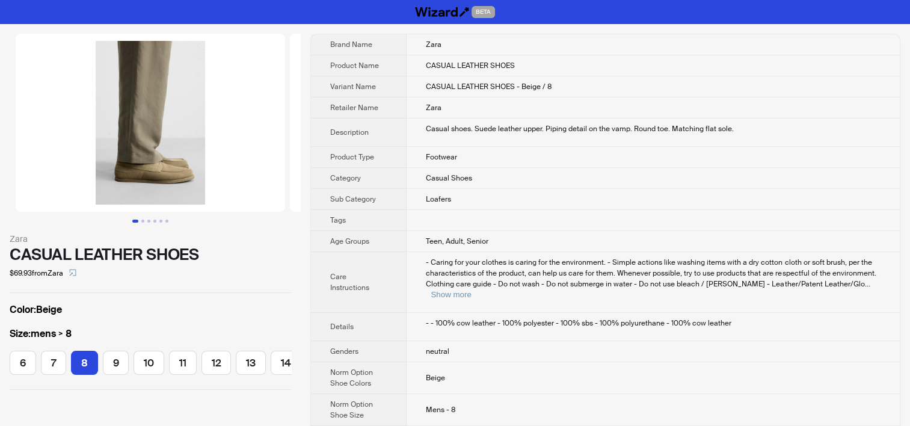
scroll to position [0, 8]
click at [144, 221] on button "Go to slide 2" at bounding box center [142, 221] width 3 height 3
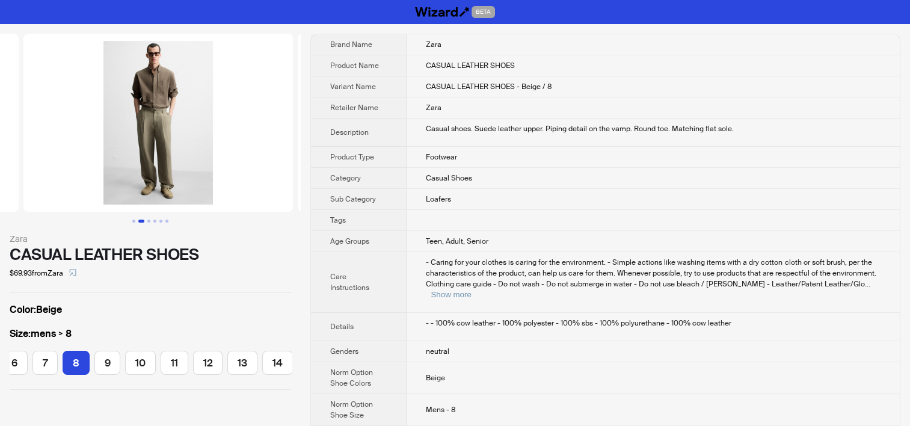
scroll to position [0, 274]
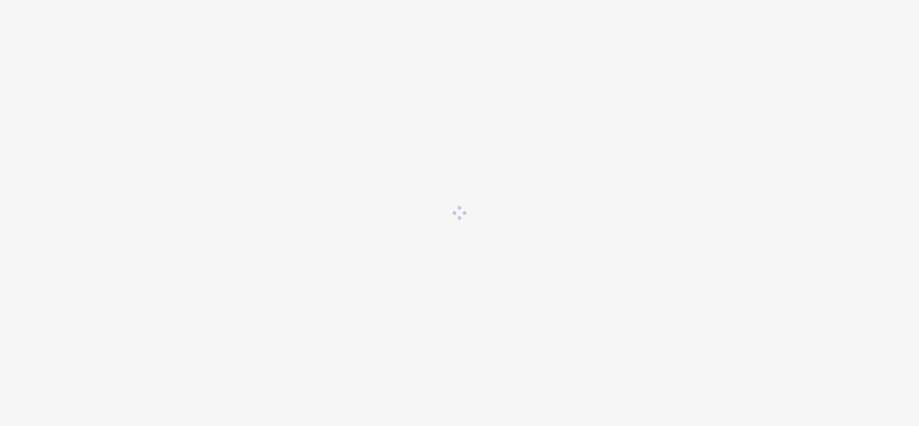
click at [190, 34] on div at bounding box center [459, 213] width 919 height 426
drag, startPoint x: 29, startPoint y: 75, endPoint x: 22, endPoint y: 63, distance: 13.5
click at [29, 75] on div at bounding box center [459, 213] width 919 height 426
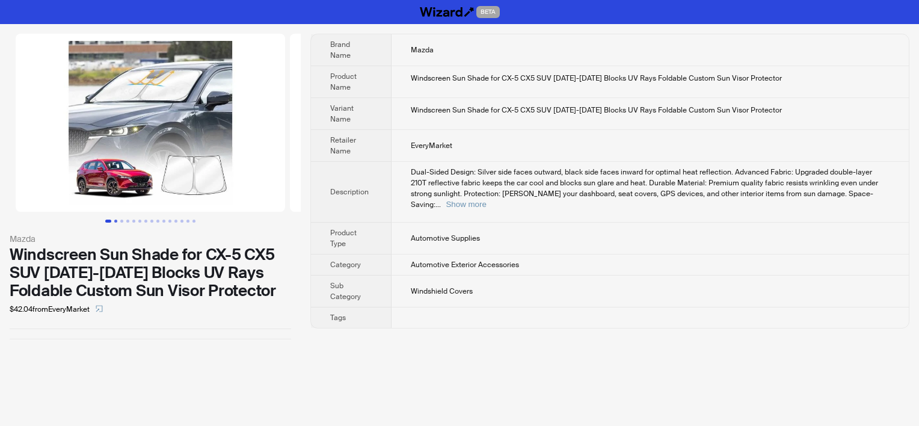
click at [114, 220] on button "Go to slide 2" at bounding box center [115, 221] width 3 height 3
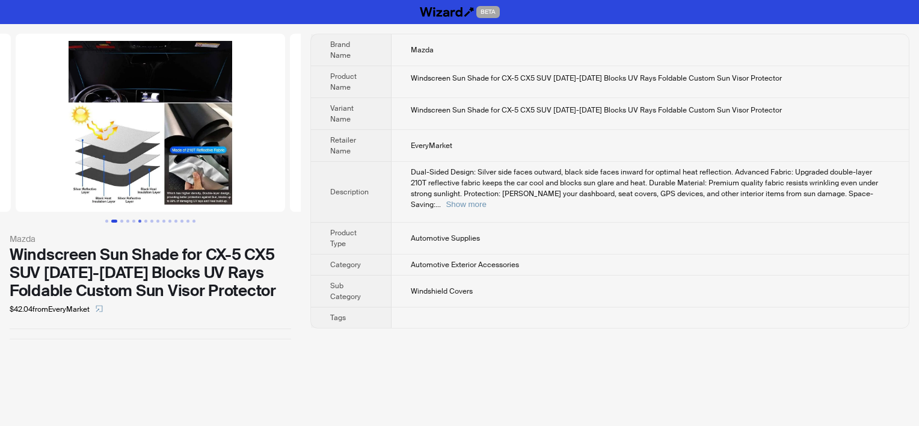
click at [140, 221] on button "Go to slide 6" at bounding box center [139, 221] width 3 height 3
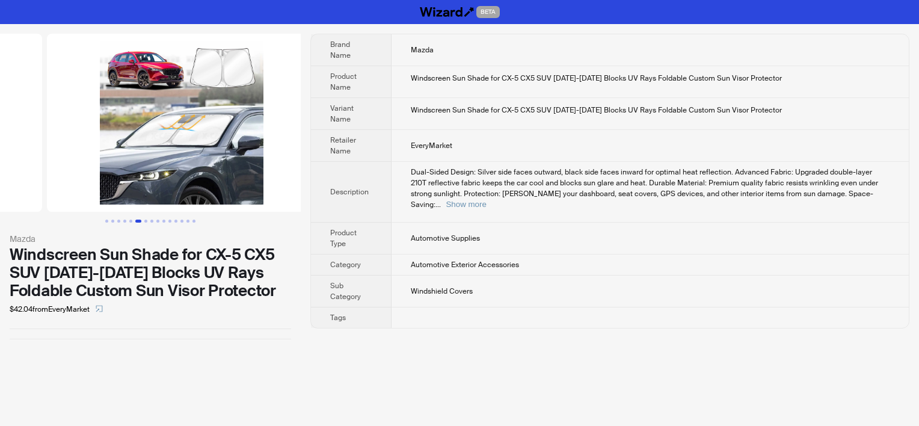
scroll to position [0, 1372]
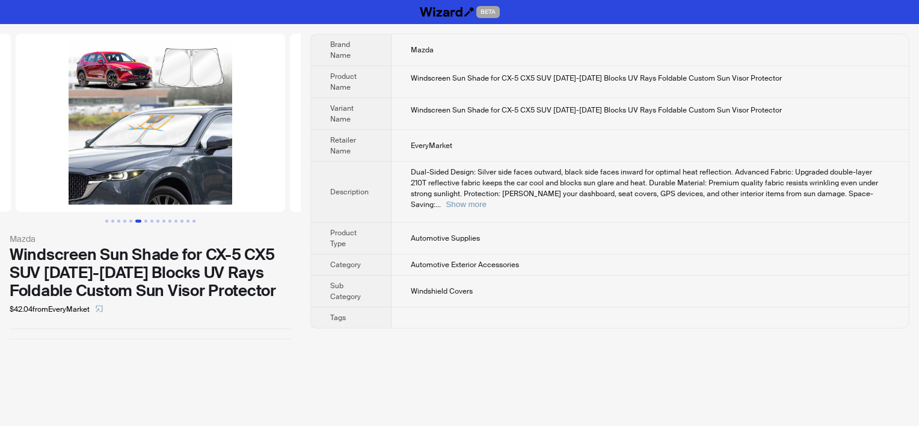
click at [203, 221] on ul at bounding box center [150, 221] width 301 height 3
click at [168, 222] on button "Go to slide 11" at bounding box center [169, 221] width 3 height 3
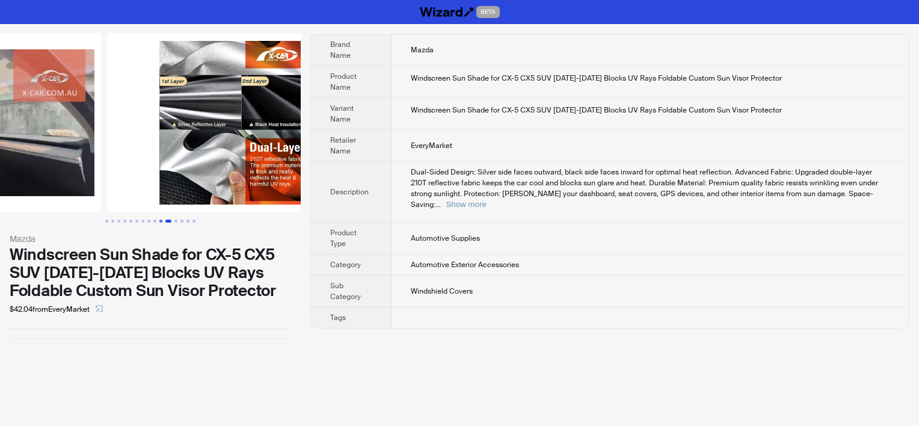
scroll to position [0, 2744]
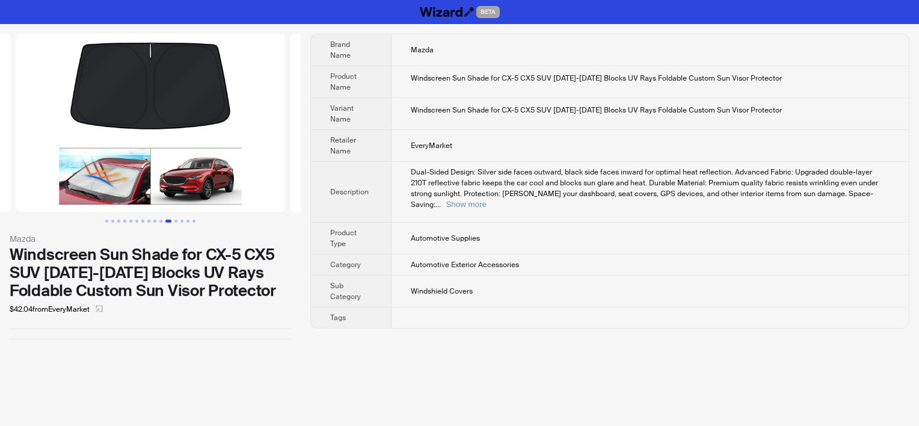
click at [419, 223] on td "Automotive Supplies" at bounding box center [651, 239] width 518 height 32
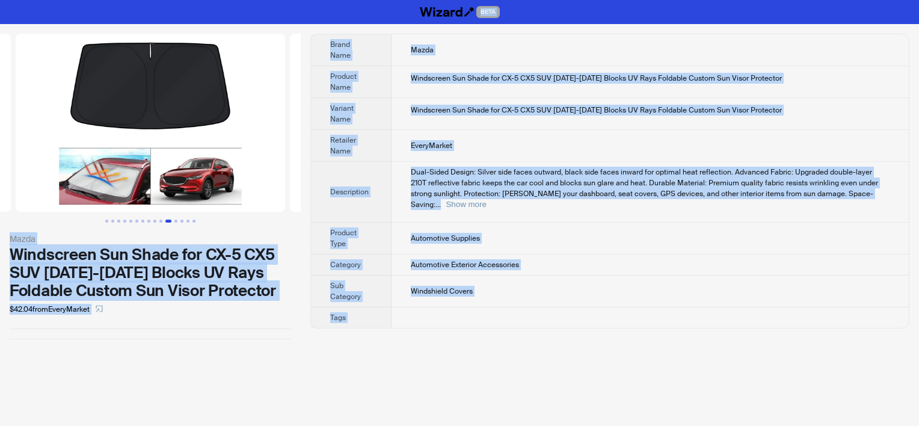
copy div "BETA Mazda Windscreen Sun Shade for CX-5 CX5 SUV [DATE]-[DATE] Blocks UV Rays F…"
click at [464, 92] on td "Windscreen Sun Shade for CX-5 CX5 SUV [DATE]-[DATE] Blocks UV Rays Foldable Cus…" at bounding box center [651, 82] width 518 height 32
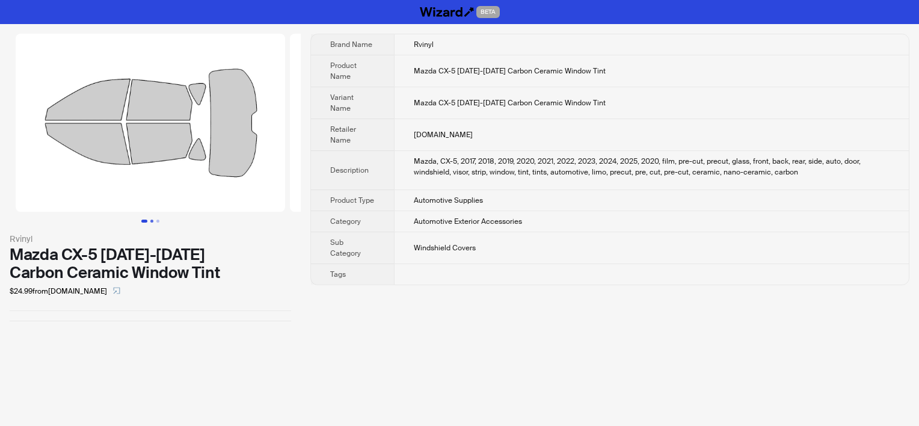
click at [153, 223] on button "Go to slide 2" at bounding box center [151, 221] width 3 height 3
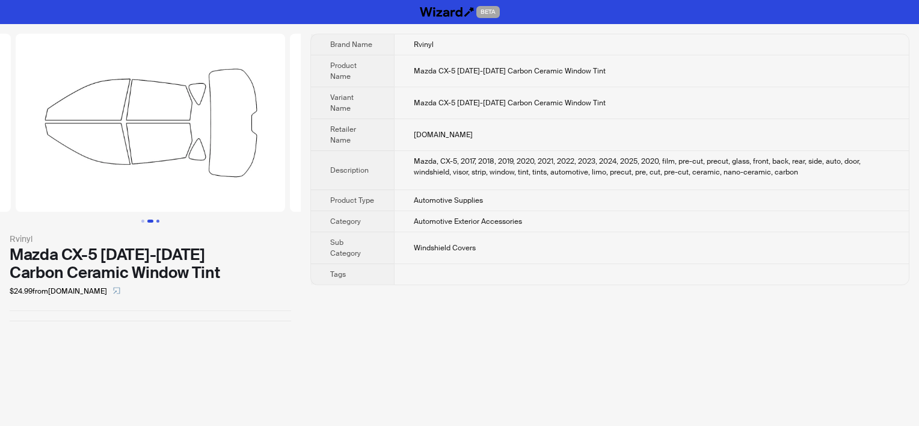
click at [159, 220] on button "Go to slide 3" at bounding box center [157, 221] width 3 height 3
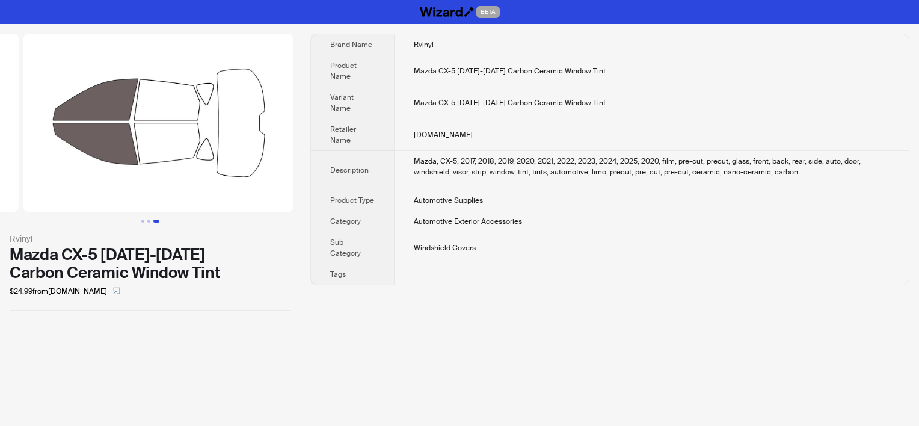
scroll to position [0, 549]
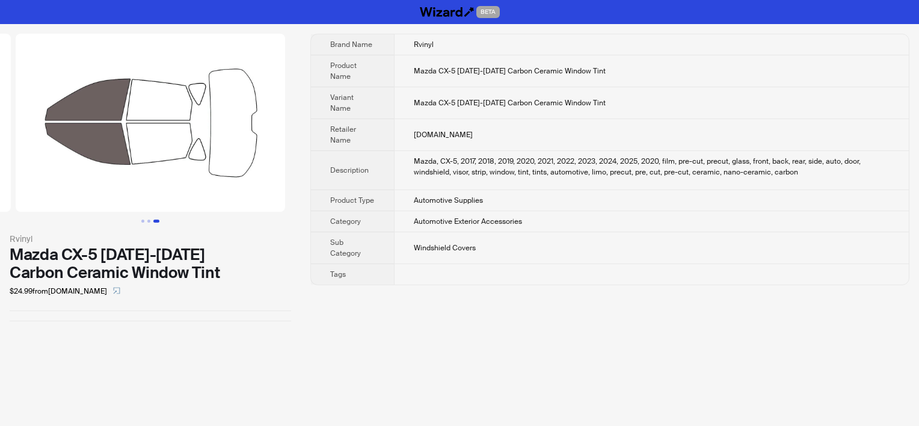
click at [412, 96] on td "Mazda CX-5 2017-2025 Carbon Ceramic Window Tint" at bounding box center [651, 103] width 515 height 32
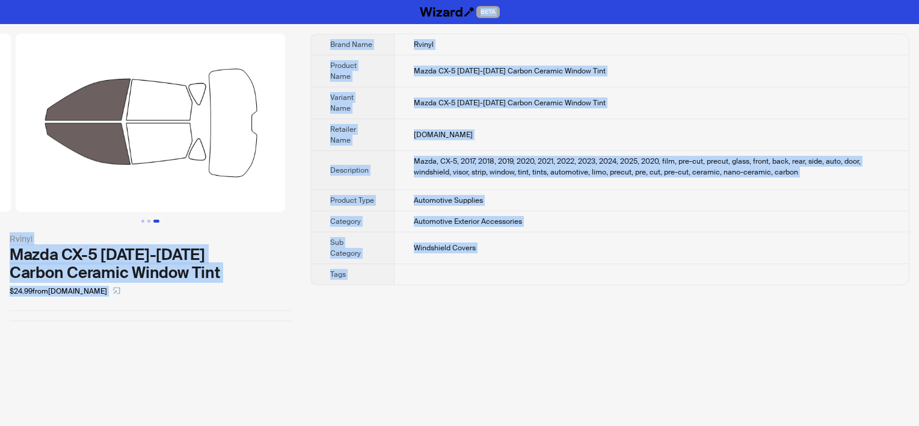
copy div "BETA Rvinyl Mazda CX-5 2017-2025 Carbon Ceramic Window Tint $24.99 from Rvinyl.…"
click at [463, 110] on td "Mazda CX-5 2017-2025 Carbon Ceramic Window Tint" at bounding box center [651, 103] width 515 height 32
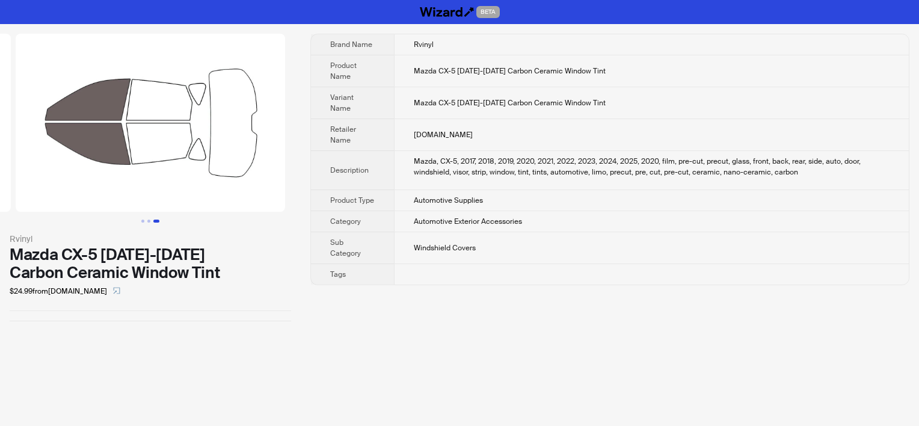
click at [143, 312] on div "Rvinyl Mazda CX-5 2017-2025 Carbon Ceramic Window Tint $24.99 from Rvinyl.com" at bounding box center [150, 177] width 301 height 307
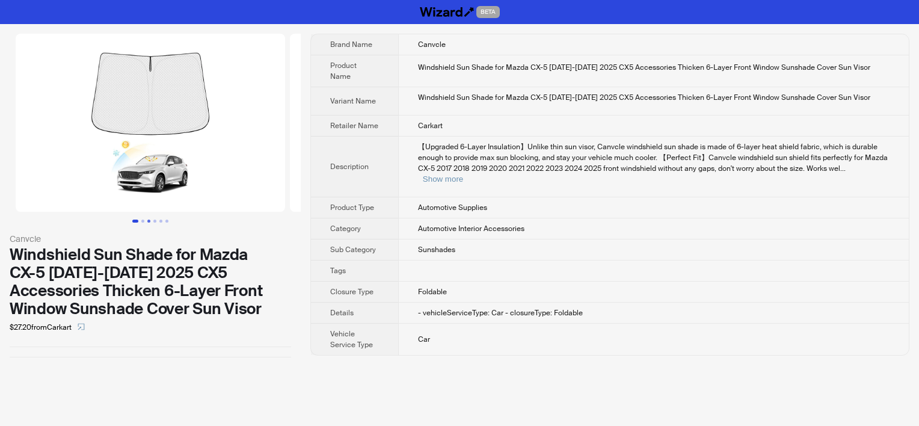
click at [150, 220] on button "Go to slide 3" at bounding box center [148, 221] width 3 height 3
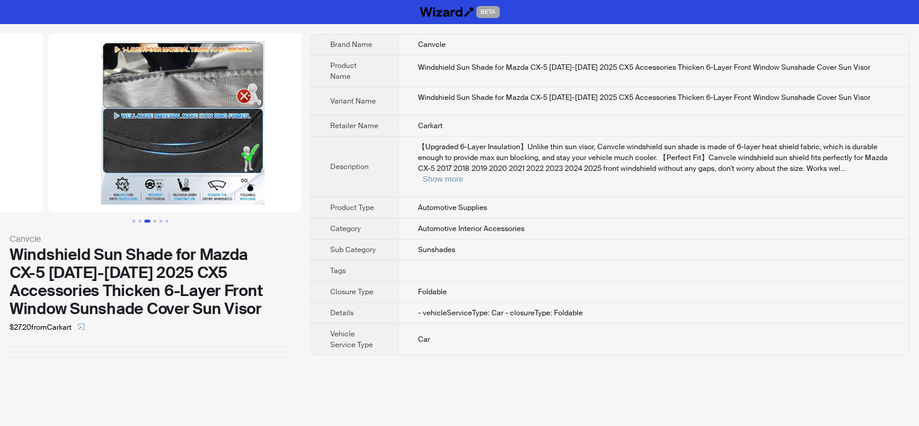
scroll to position [0, 549]
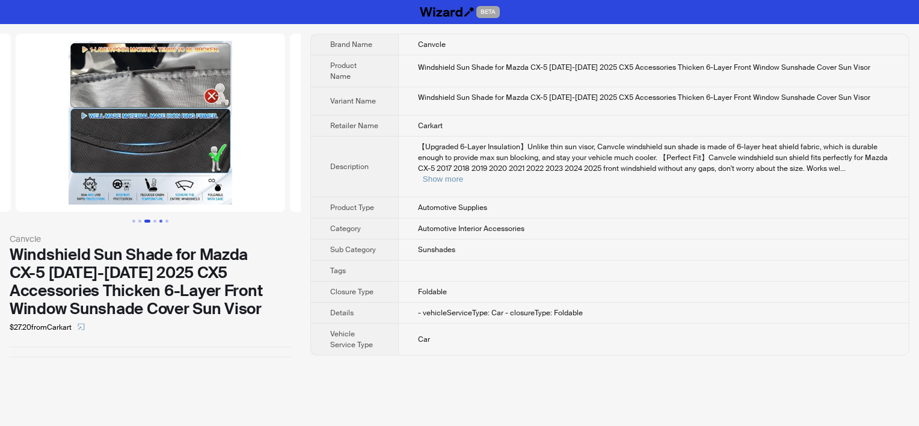
click at [162, 220] on button "Go to slide 5" at bounding box center [160, 221] width 3 height 3
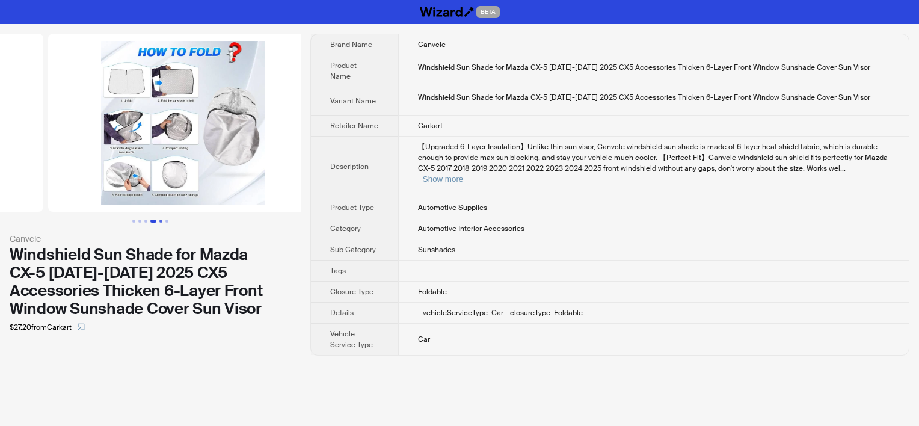
scroll to position [0, 1098]
